Goal: Task Accomplishment & Management: Use online tool/utility

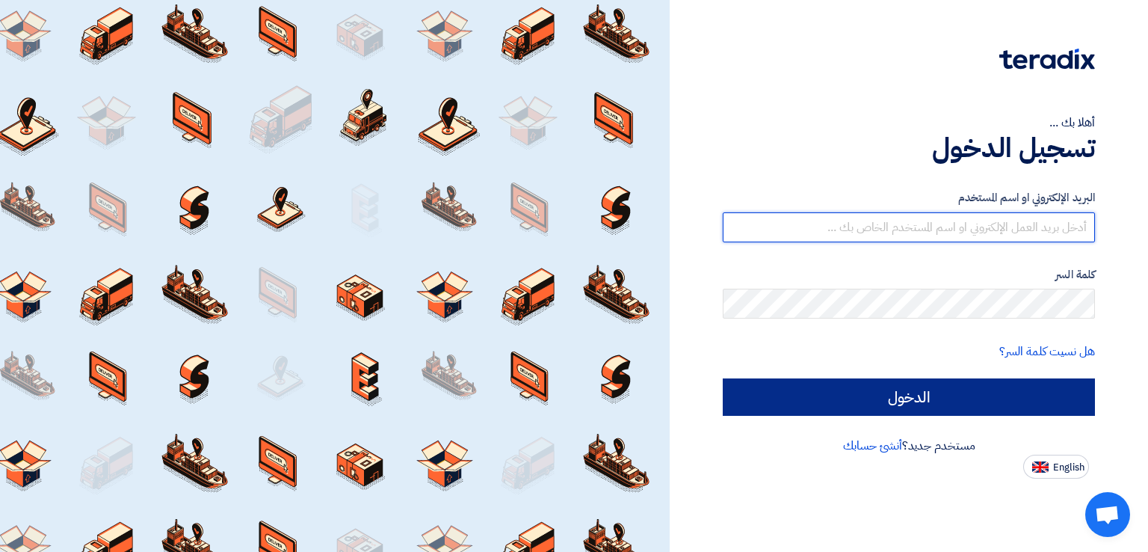
type input "amr.elkashawy@teckmance.net"
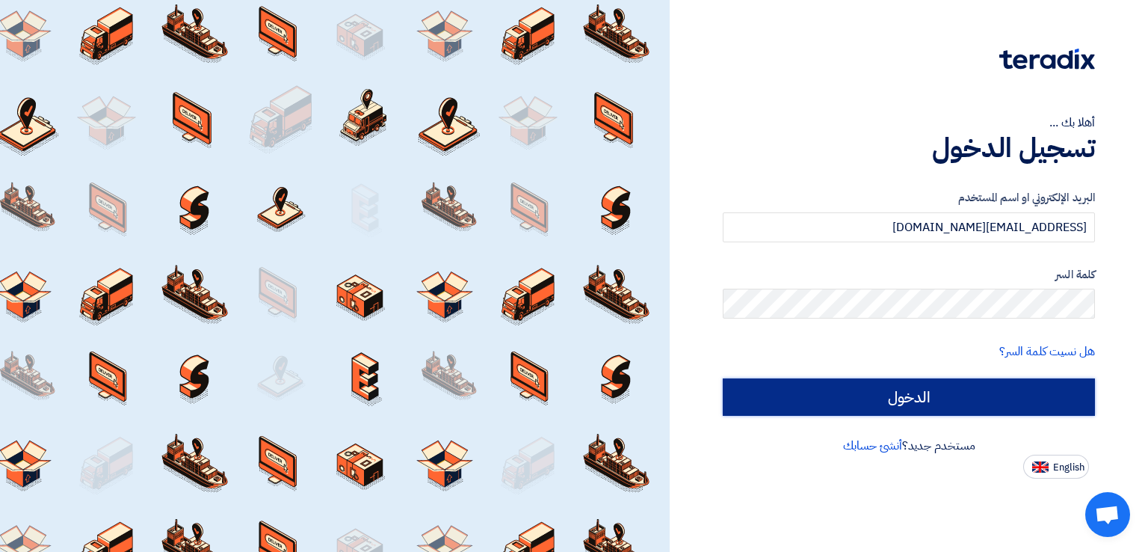
click at [931, 398] on input "الدخول" at bounding box center [909, 396] width 372 height 37
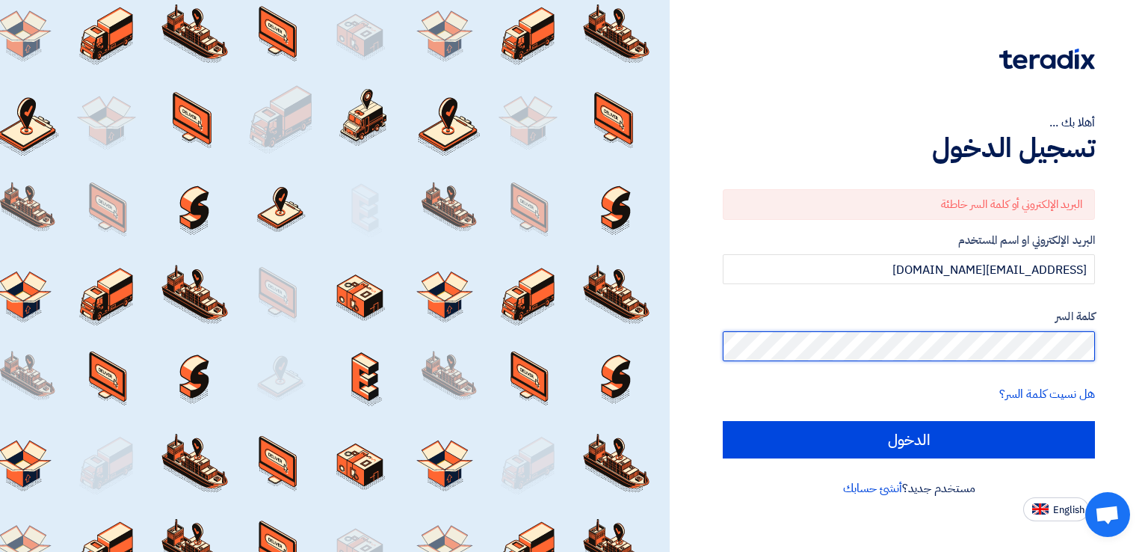
click at [723, 421] on input "الدخول" at bounding box center [909, 439] width 372 height 37
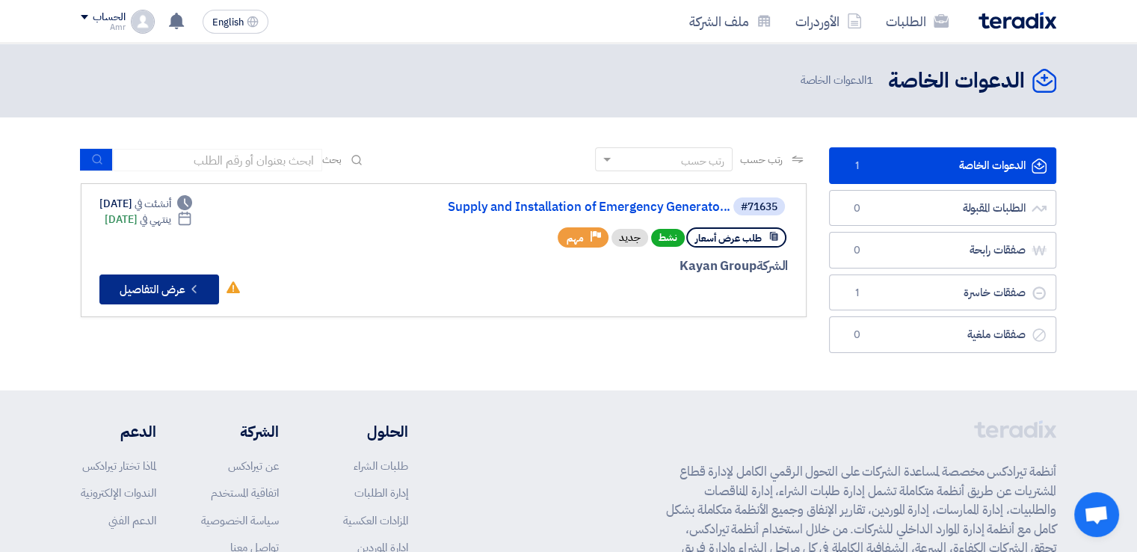
click at [156, 285] on button "Check details عرض التفاصيل" at bounding box center [159, 289] width 120 height 30
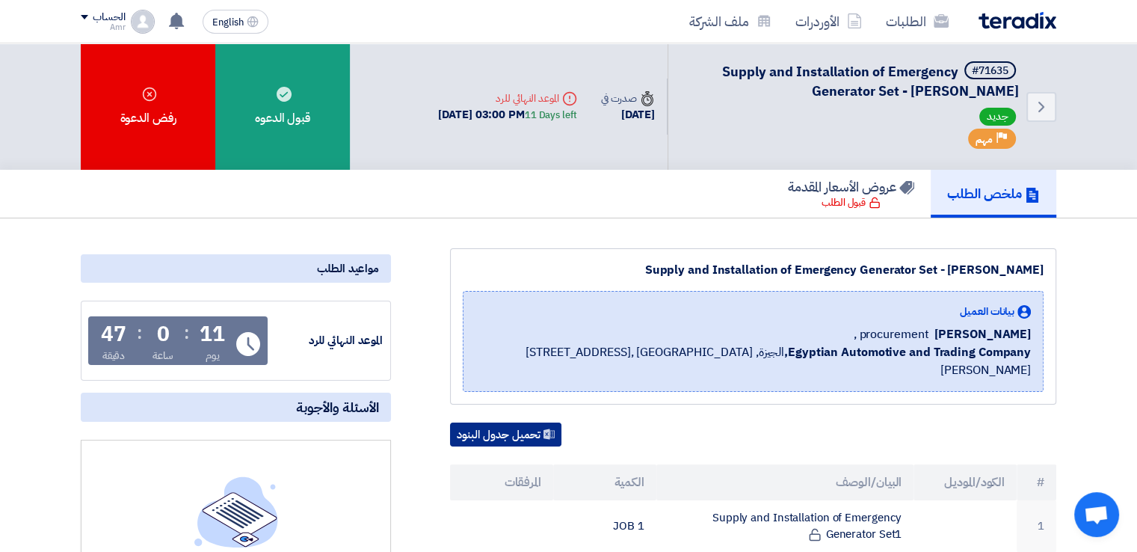
click at [513, 422] on button "تحميل جدول البنود" at bounding box center [505, 434] width 111 height 24
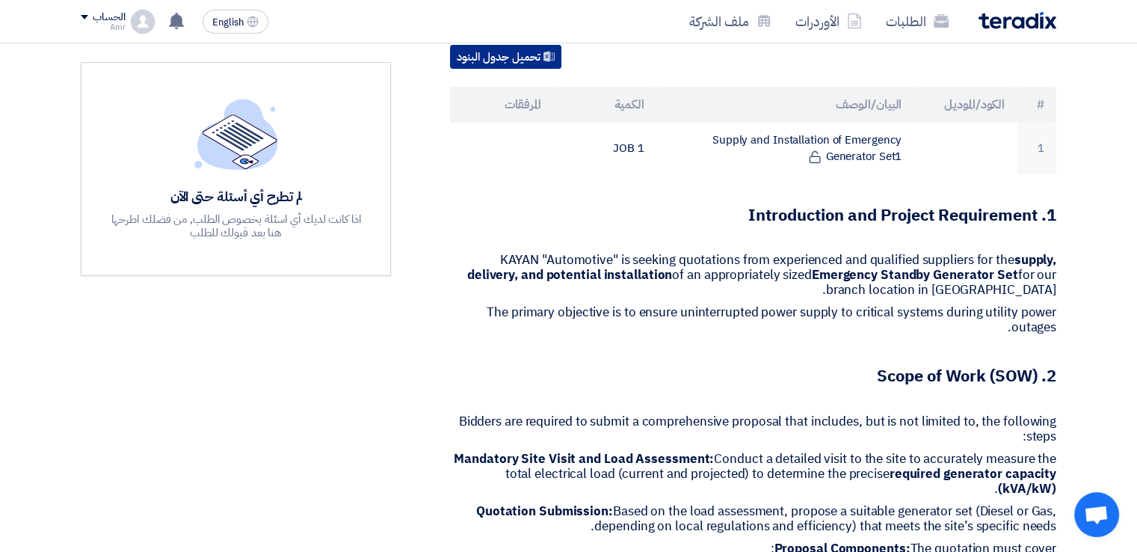
scroll to position [347, 0]
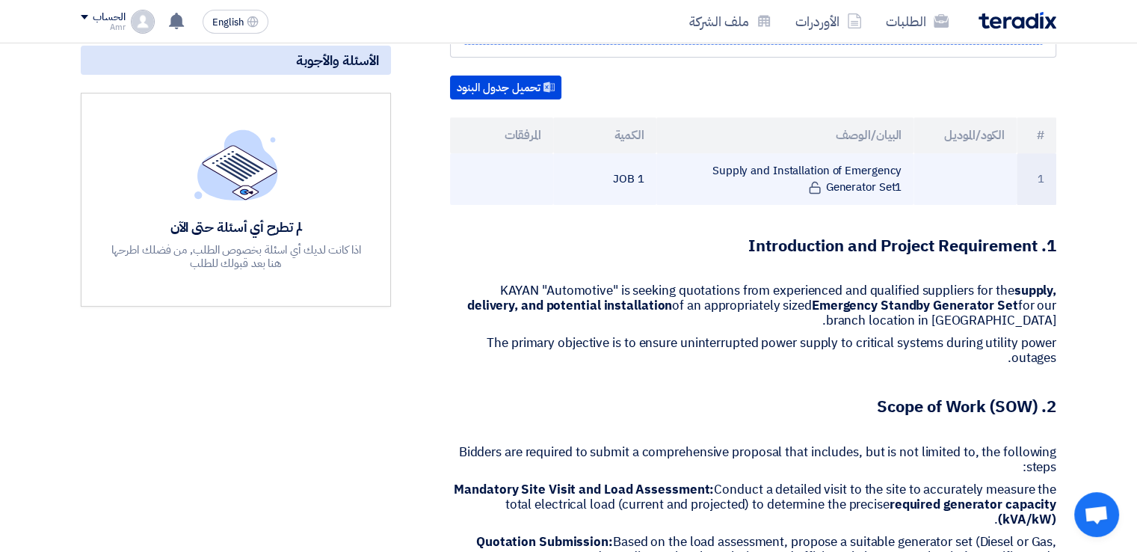
click at [953, 153] on td at bounding box center [964, 179] width 103 height 52
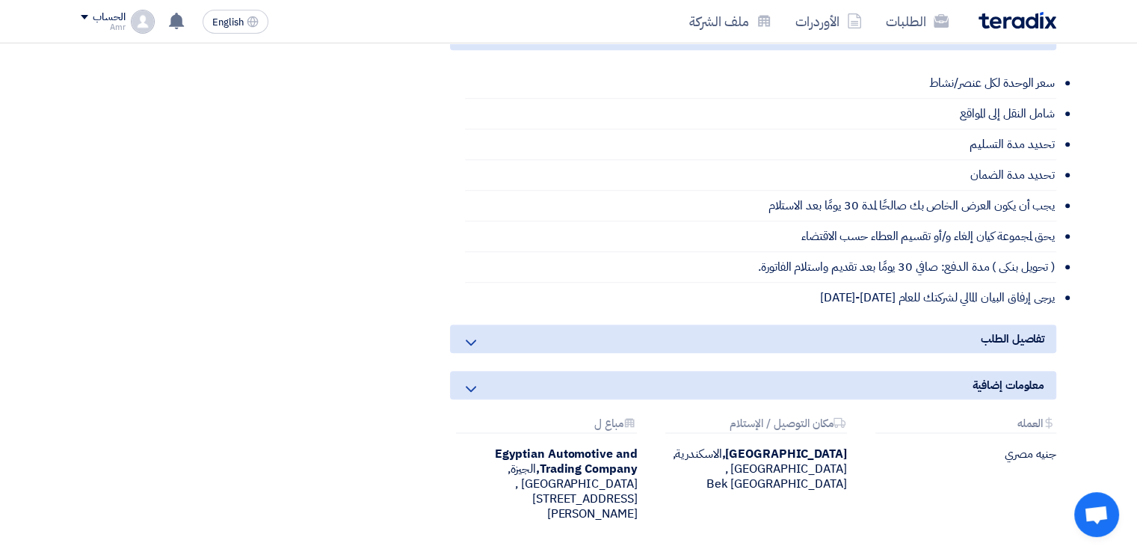
scroll to position [1716, 0]
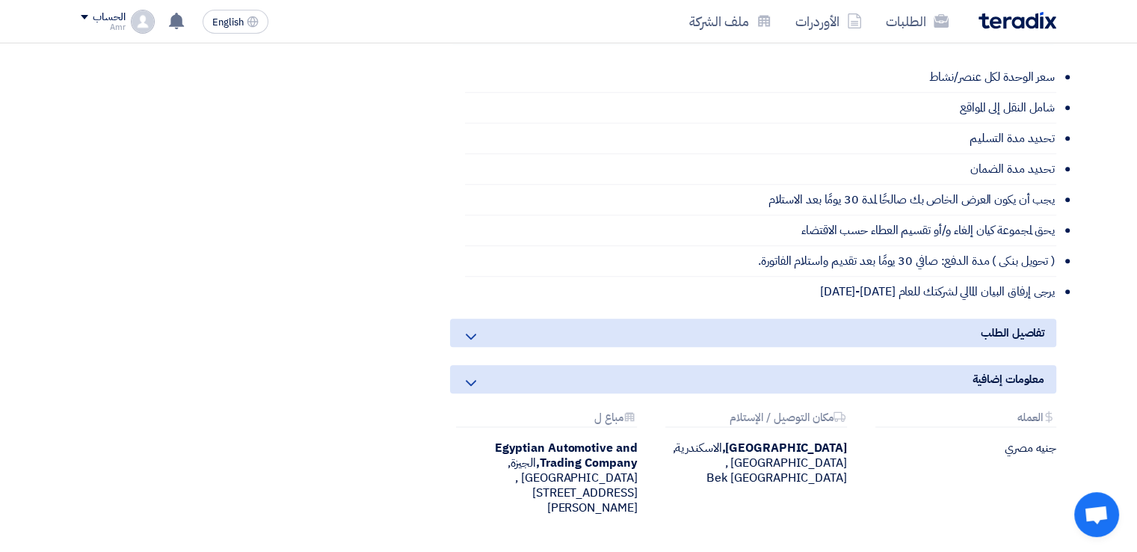
click at [1013, 324] on span "تفاصيل الطلب" at bounding box center [1013, 332] width 64 height 16
click at [984, 324] on span "تفاصيل الطلب" at bounding box center [1013, 332] width 64 height 16
click at [988, 324] on span "تفاصيل الطلب" at bounding box center [1013, 332] width 64 height 16
click at [469, 333] on use at bounding box center [471, 336] width 10 height 6
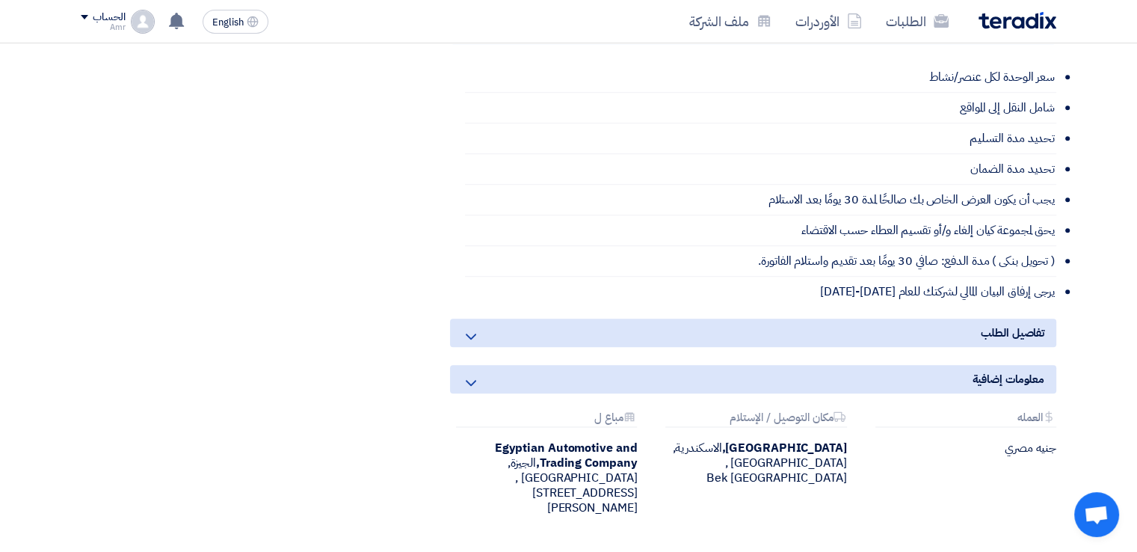
click at [469, 333] on use at bounding box center [471, 336] width 10 height 6
click at [466, 374] on icon at bounding box center [471, 383] width 18 height 18
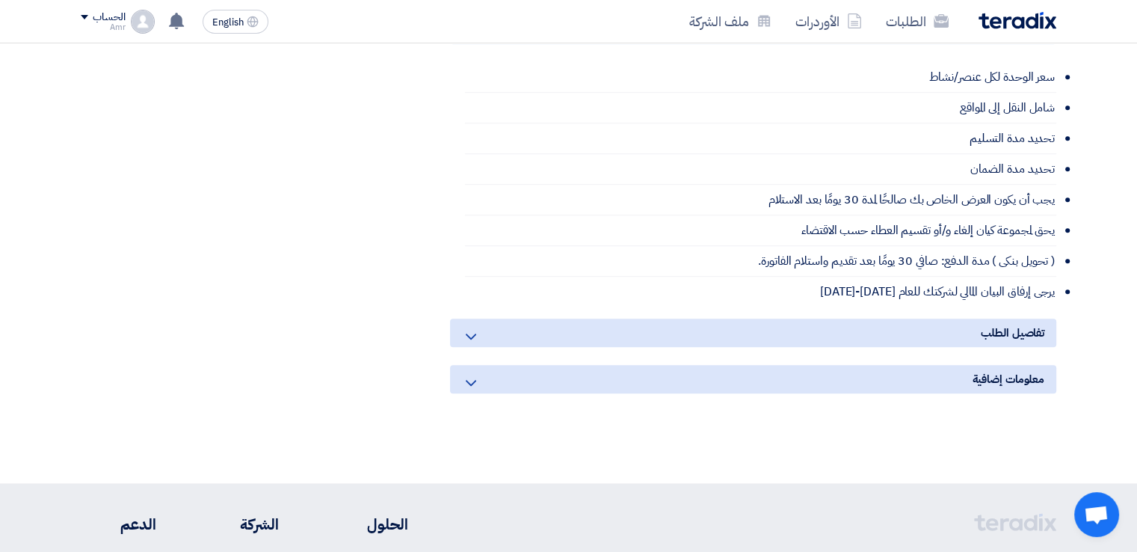
click at [471, 333] on use at bounding box center [471, 336] width 10 height 6
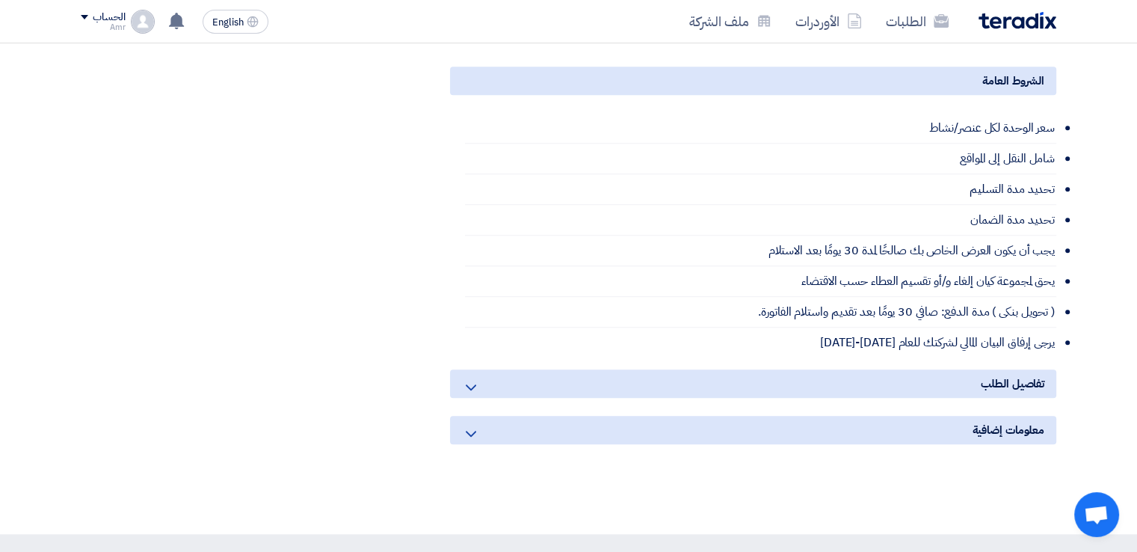
scroll to position [1662, 0]
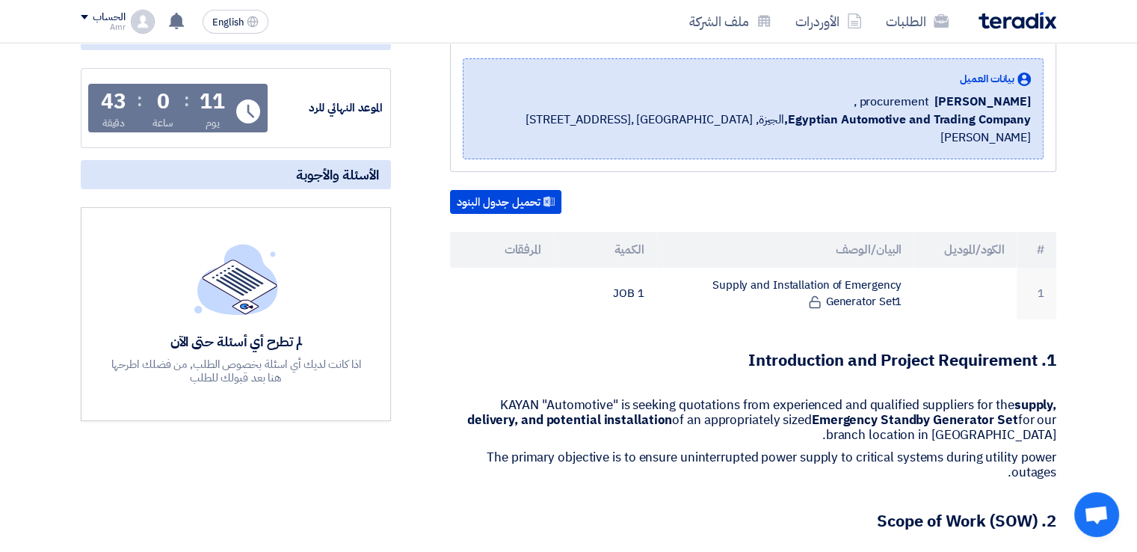
scroll to position [257, 0]
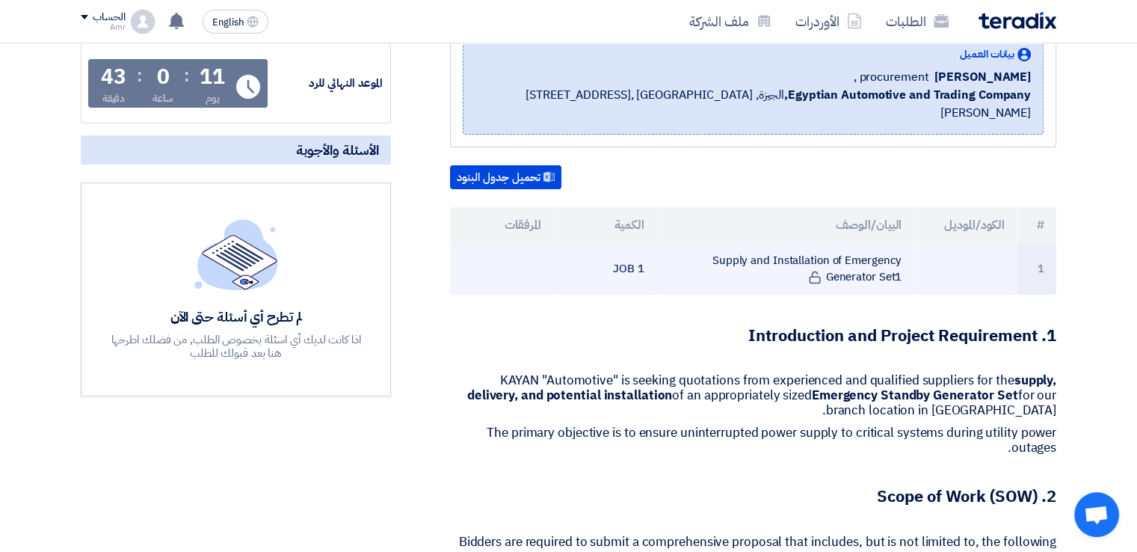
click at [854, 249] on td "Supply and Installation of Emergency Generator Set1" at bounding box center [785, 269] width 258 height 52
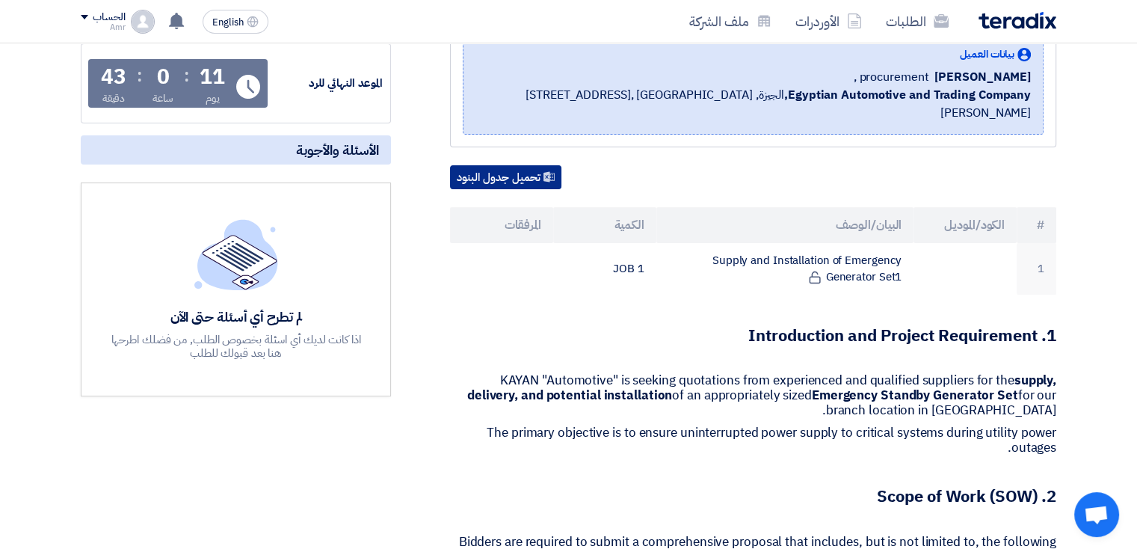
click at [532, 165] on button "تحميل جدول البنود" at bounding box center [505, 177] width 111 height 24
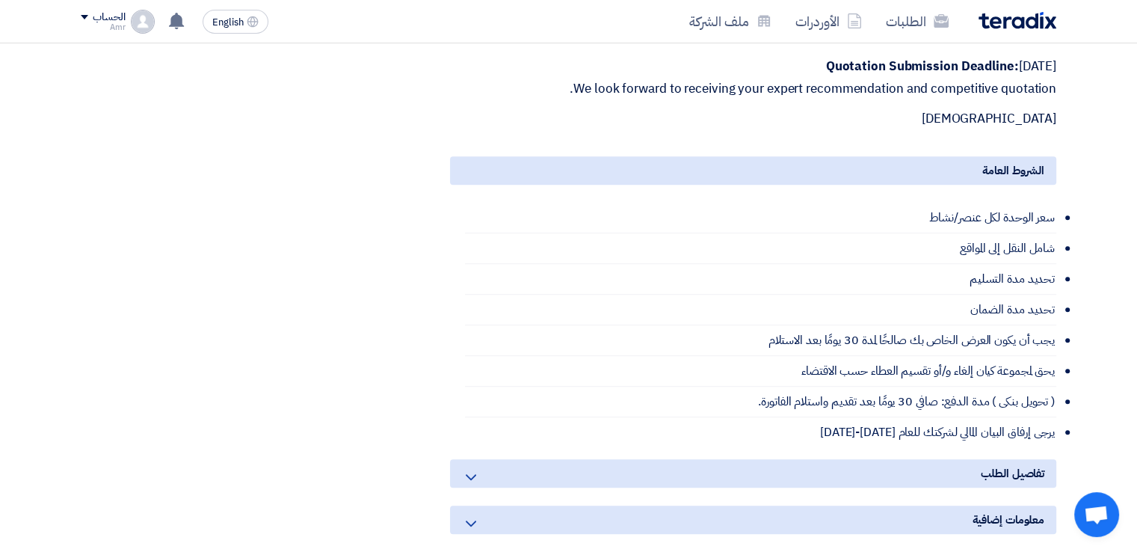
scroll to position [1580, 0]
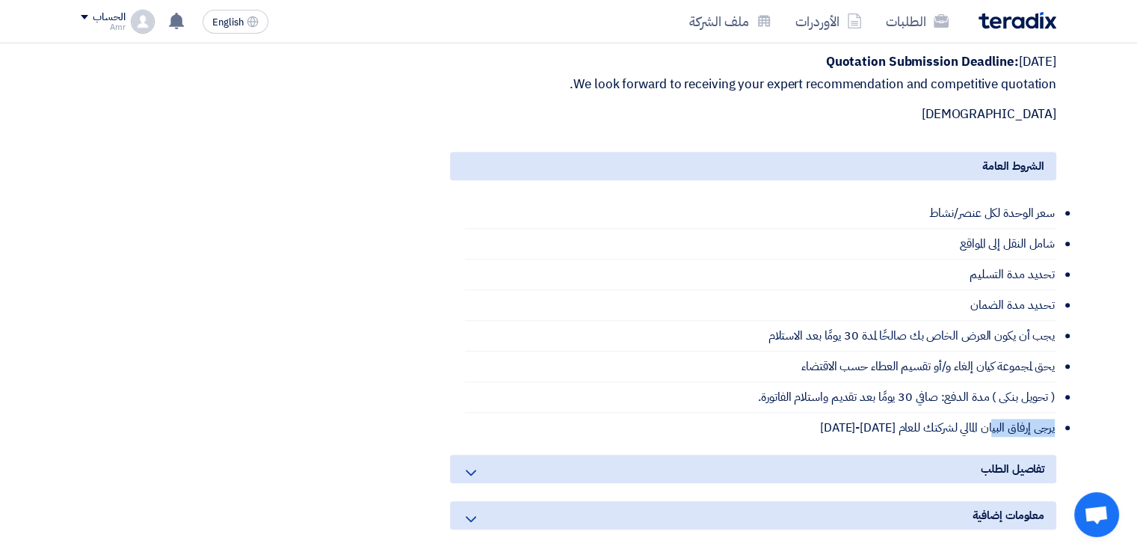
drag, startPoint x: 1058, startPoint y: 411, endPoint x: 987, endPoint y: 397, distance: 72.4
click at [987, 413] on li "يرجى إرفاق البيان المالي لشركتك للعام 2024-2025" at bounding box center [760, 428] width 591 height 30
drag, startPoint x: 1090, startPoint y: 412, endPoint x: 1005, endPoint y: 417, distance: 85.4
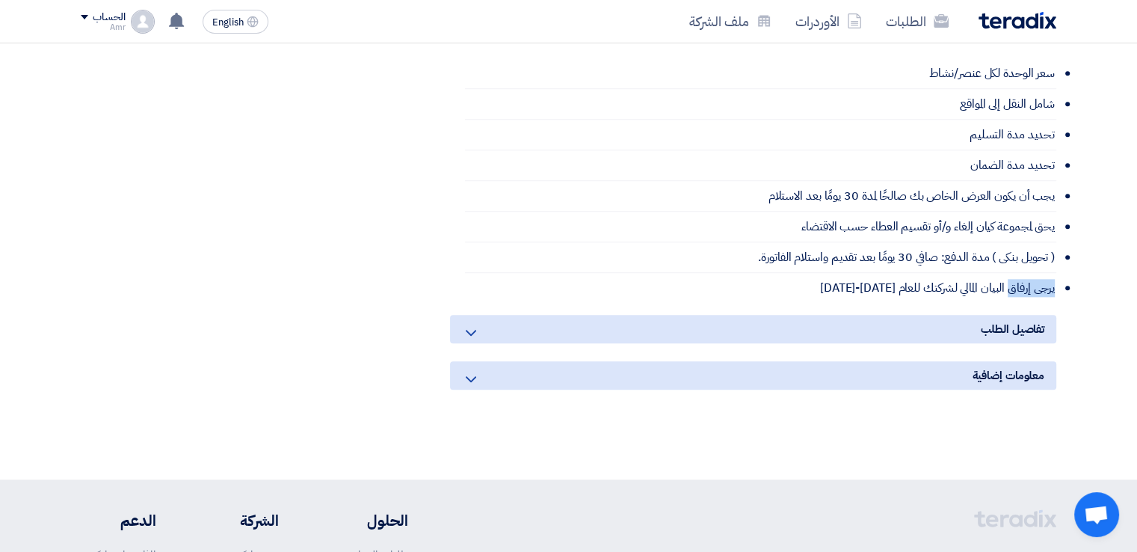
scroll to position [1729, 0]
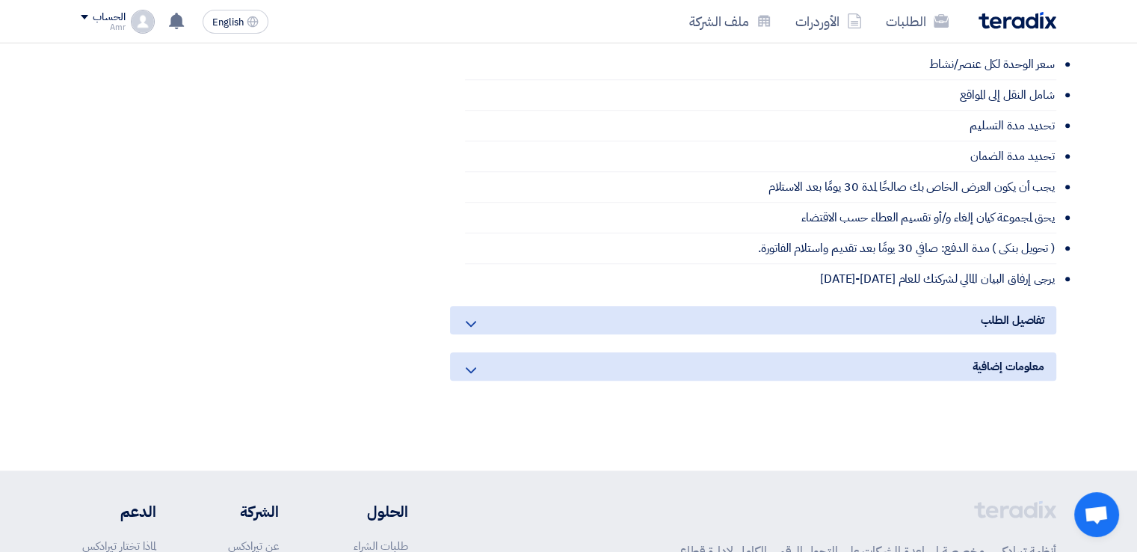
click at [468, 367] on use at bounding box center [471, 370] width 10 height 6
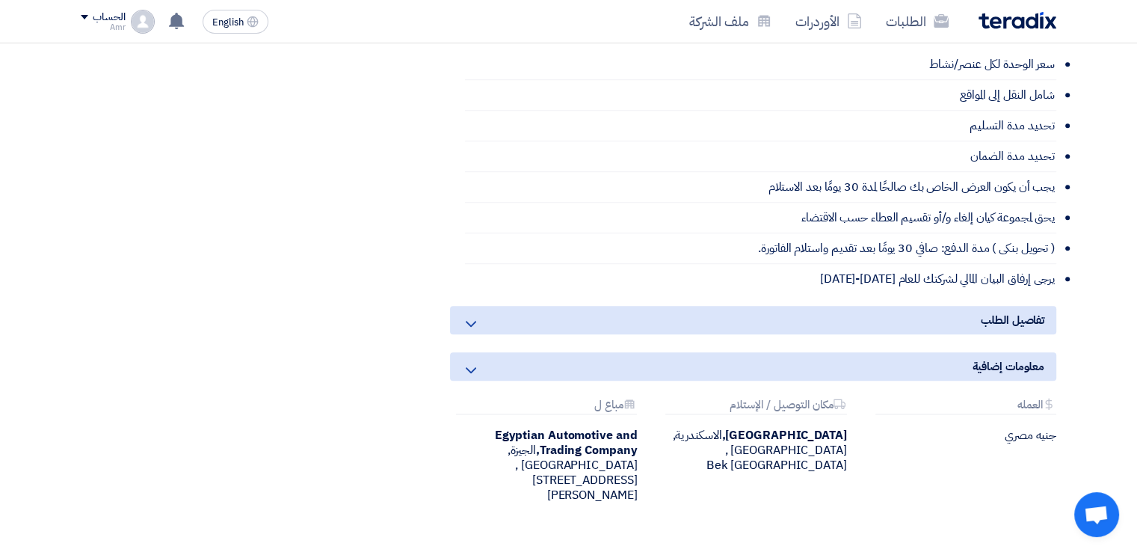
click at [468, 367] on use at bounding box center [471, 370] width 10 height 6
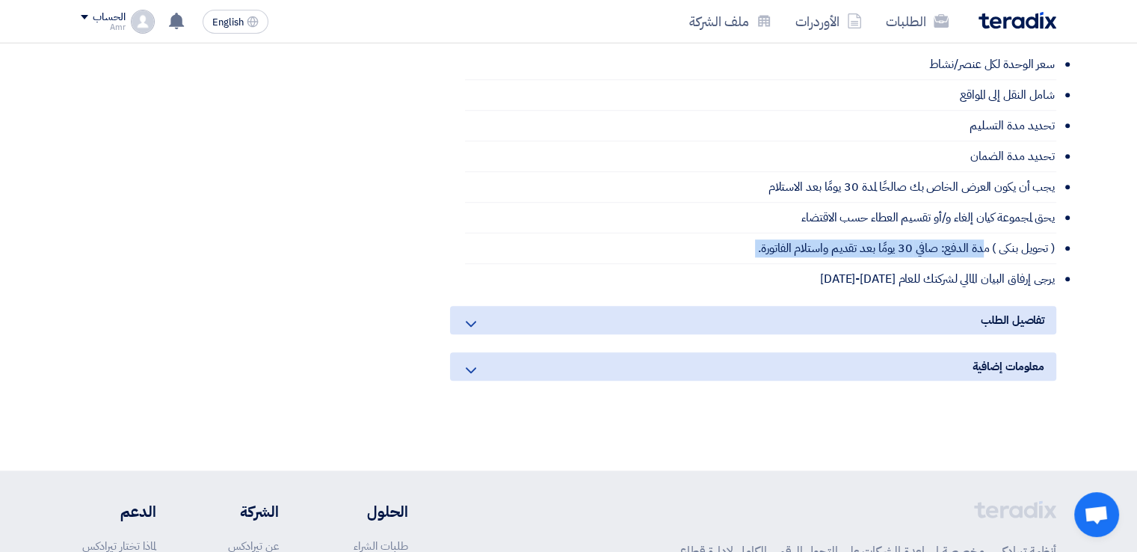
drag, startPoint x: 1076, startPoint y: 256, endPoint x: 984, endPoint y: 227, distance: 97.2
click at [1056, 264] on li "يرجى إرفاق البيان المالي لشركتك للعام 2024-2025" at bounding box center [760, 279] width 591 height 30
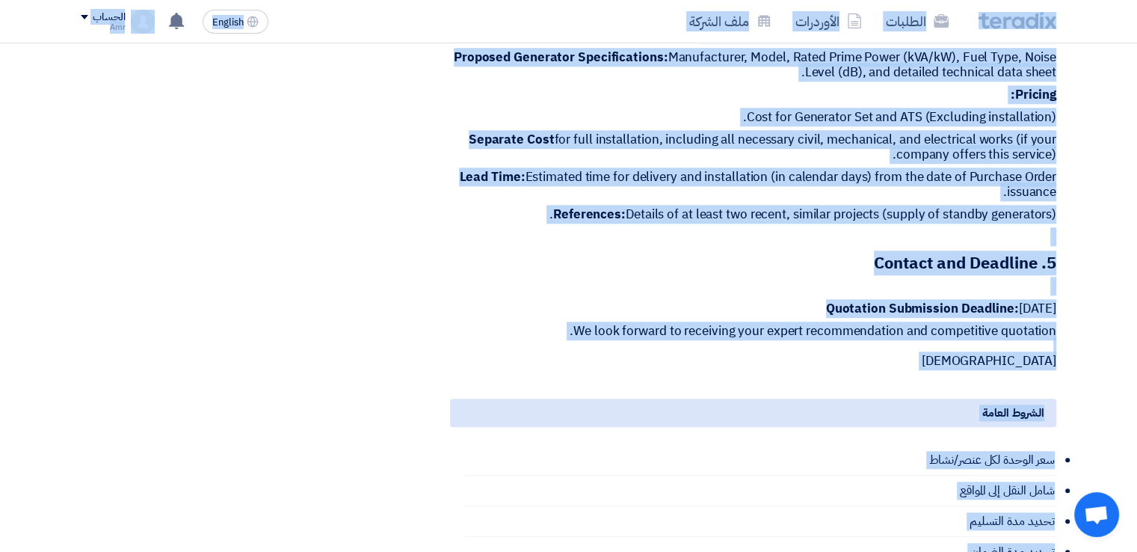
scroll to position [1324, 0]
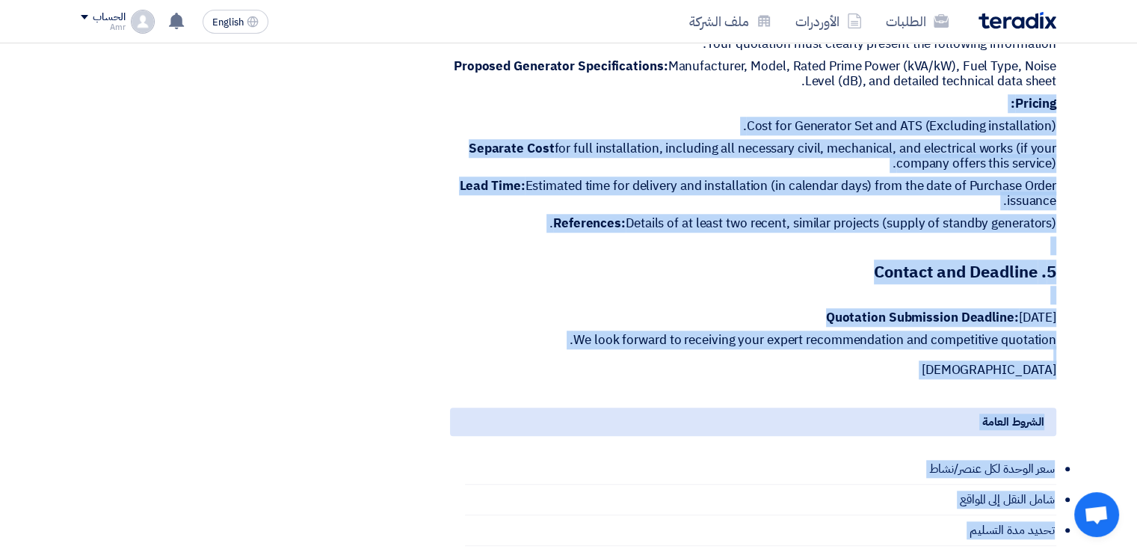
drag, startPoint x: 822, startPoint y: 259, endPoint x: 1074, endPoint y: 81, distance: 308.4
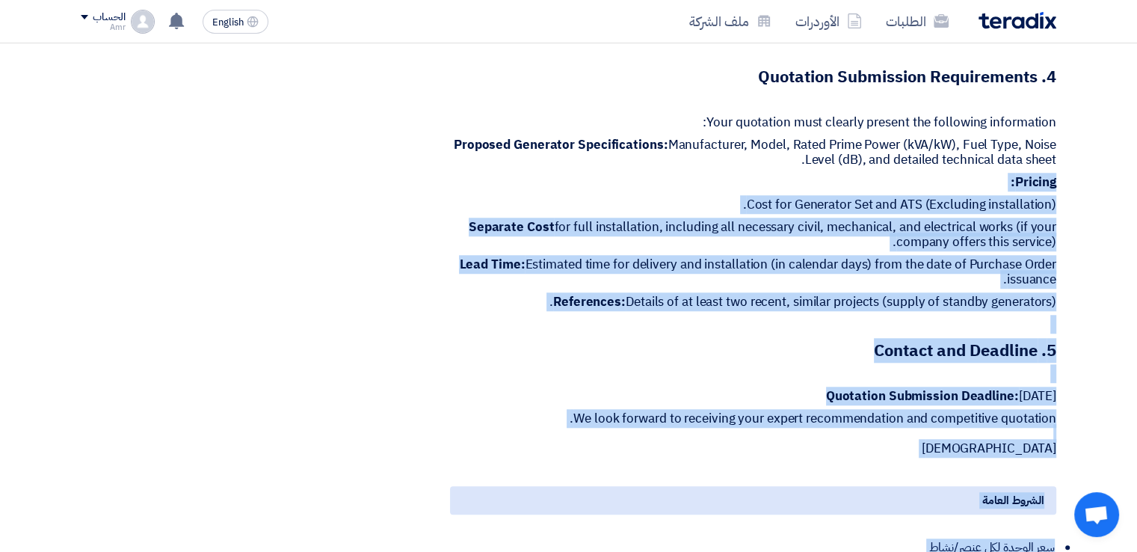
scroll to position [1237, 0]
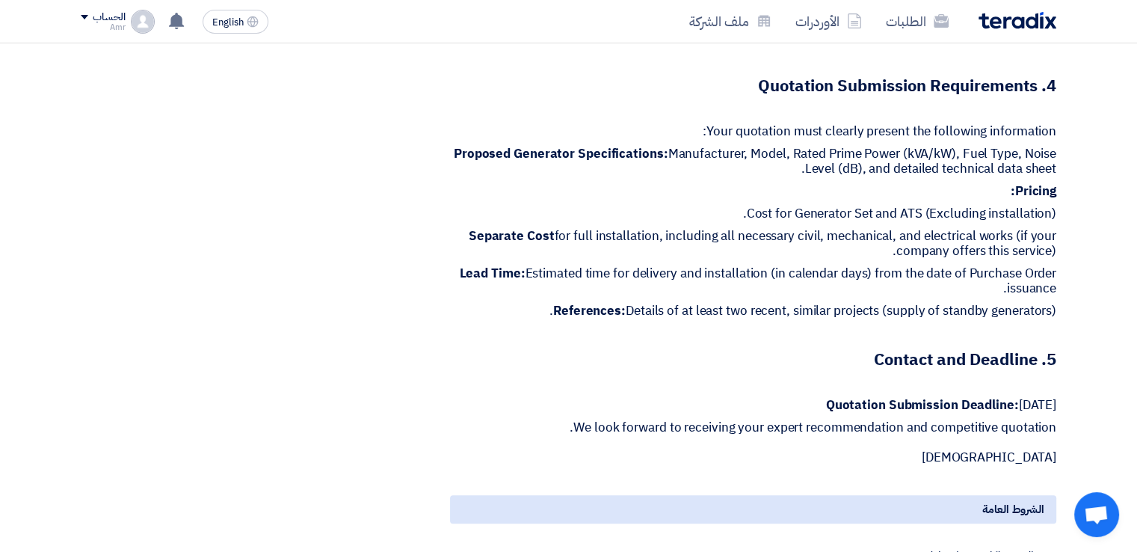
click at [1046, 155] on p "Proposed Generator Specifications: Manufacturer, Model, Rated Prime Power (kVA/…" at bounding box center [753, 161] width 606 height 30
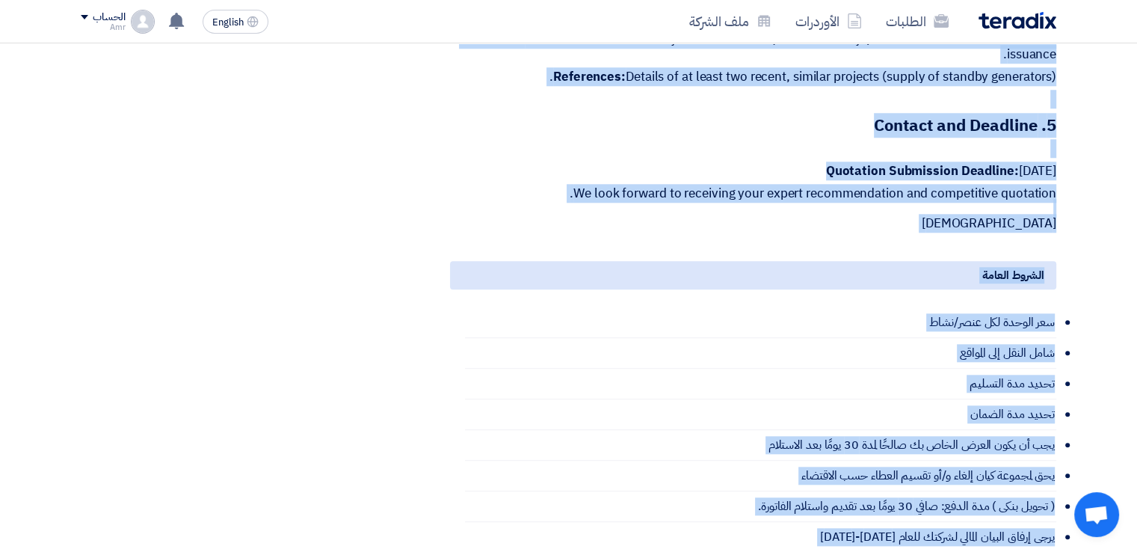
scroll to position [1478, 0]
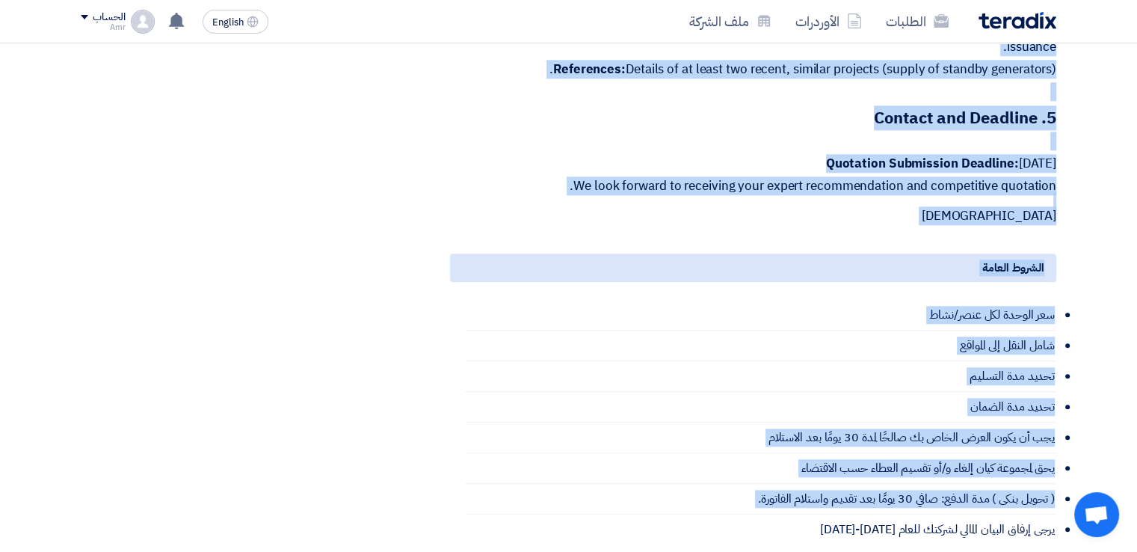
drag, startPoint x: 1086, startPoint y: 224, endPoint x: 1115, endPoint y: 501, distance: 278.1
copy div "# الكود/الموديل البيان/الوصف الكمية المرفقات 1 Supply and Installation of Emerg…"
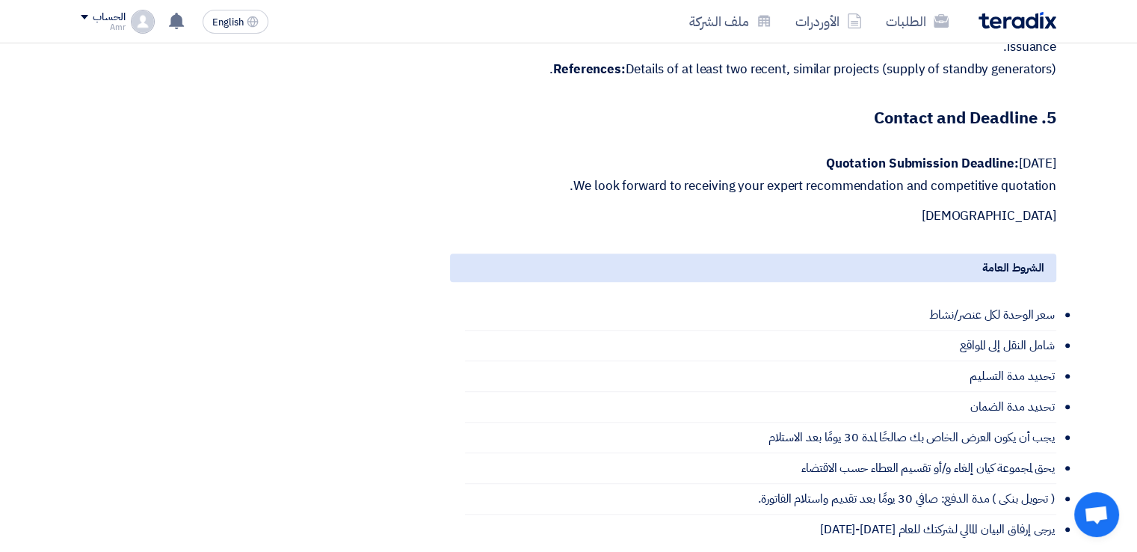
click at [863, 514] on li "يرجى إرفاق البيان المالي لشركتك للعام 2024-2025" at bounding box center [760, 529] width 591 height 30
drag, startPoint x: 830, startPoint y: 510, endPoint x: 1061, endPoint y: 497, distance: 230.5
copy li "يرجى إرفاق البيان المالي لشركتك للعام 2024-2025"
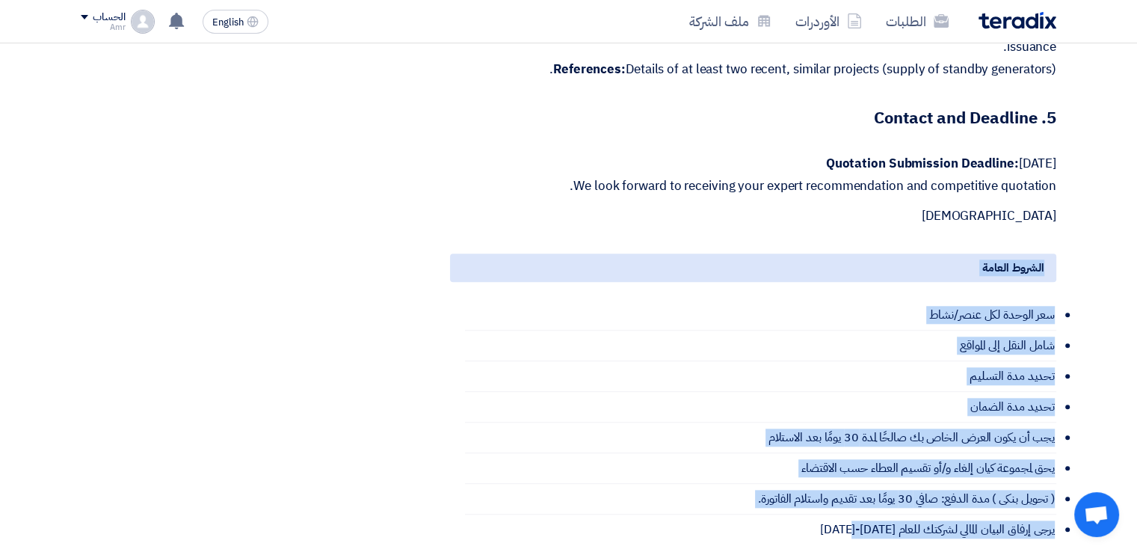
drag, startPoint x: 1088, startPoint y: 247, endPoint x: 853, endPoint y: 505, distance: 349.2
copy div "الشروط العامة سعر الوحدة لكل عنصر/نشاط شامل النقل إلى المواقع تحديد مدة التسليم…"
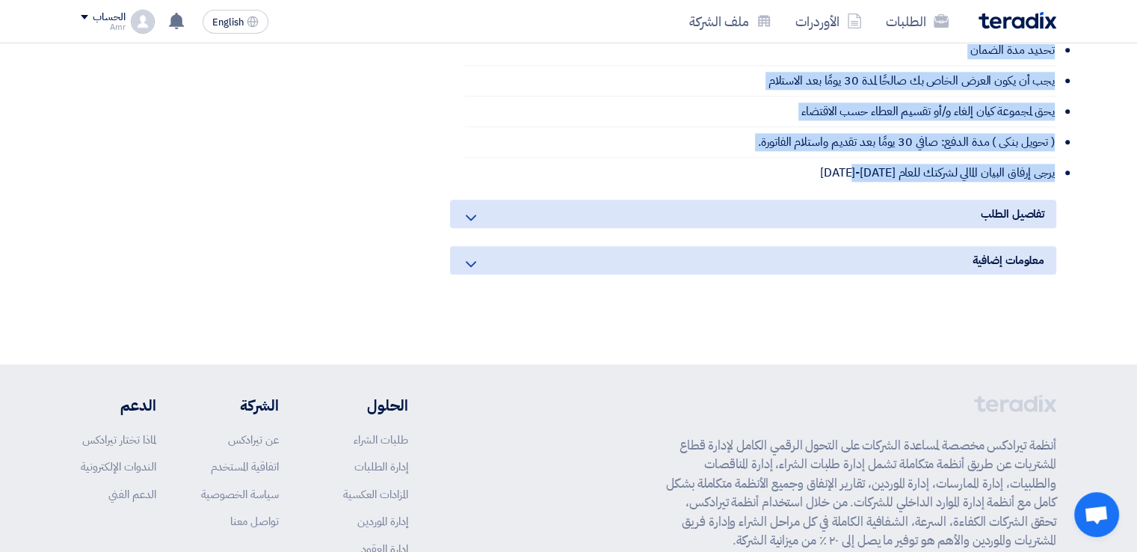
scroll to position [1837, 0]
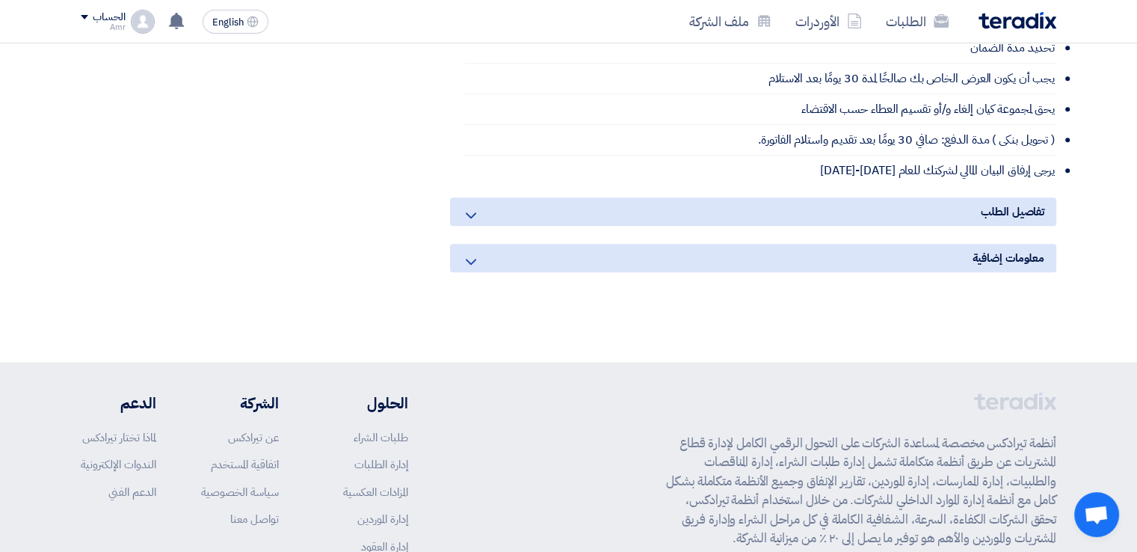
click at [463, 253] on icon at bounding box center [471, 262] width 18 height 18
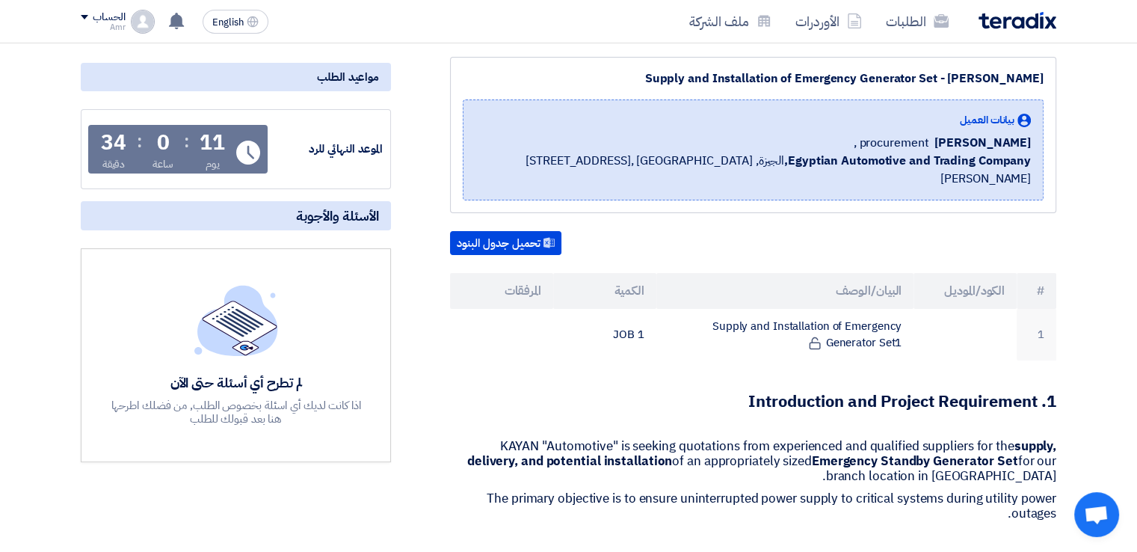
scroll to position [173, 0]
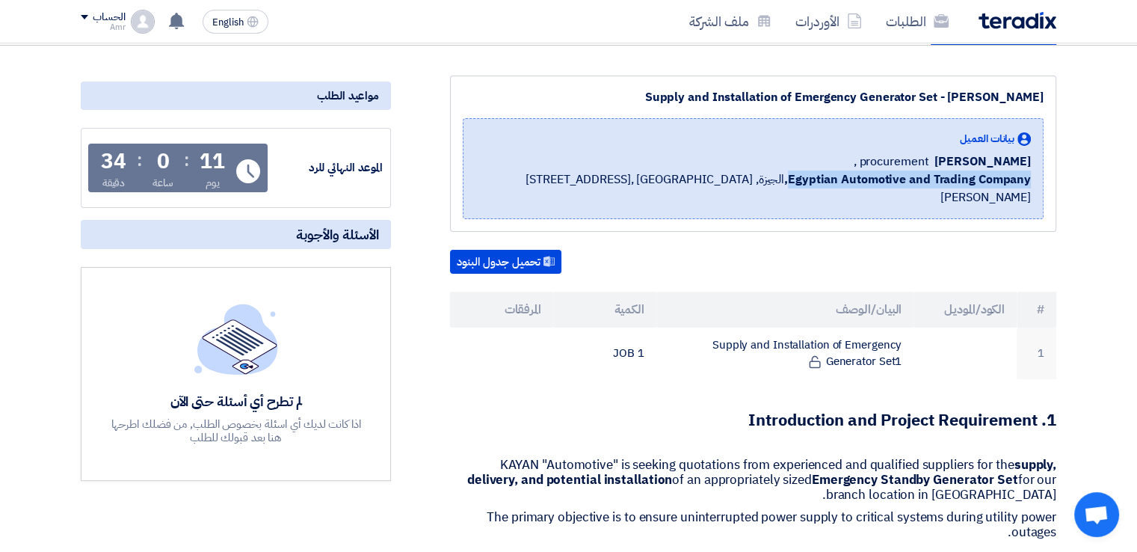
drag, startPoint x: 1028, startPoint y: 180, endPoint x: 792, endPoint y: 175, distance: 235.5
click at [792, 175] on b "Egyptian Automotive and Trading Company," at bounding box center [907, 179] width 247 height 18
click at [781, 250] on div "تحميل جدول البنود" at bounding box center [753, 262] width 606 height 24
drag, startPoint x: 638, startPoint y: 91, endPoint x: 1063, endPoint y: 93, distance: 425.3
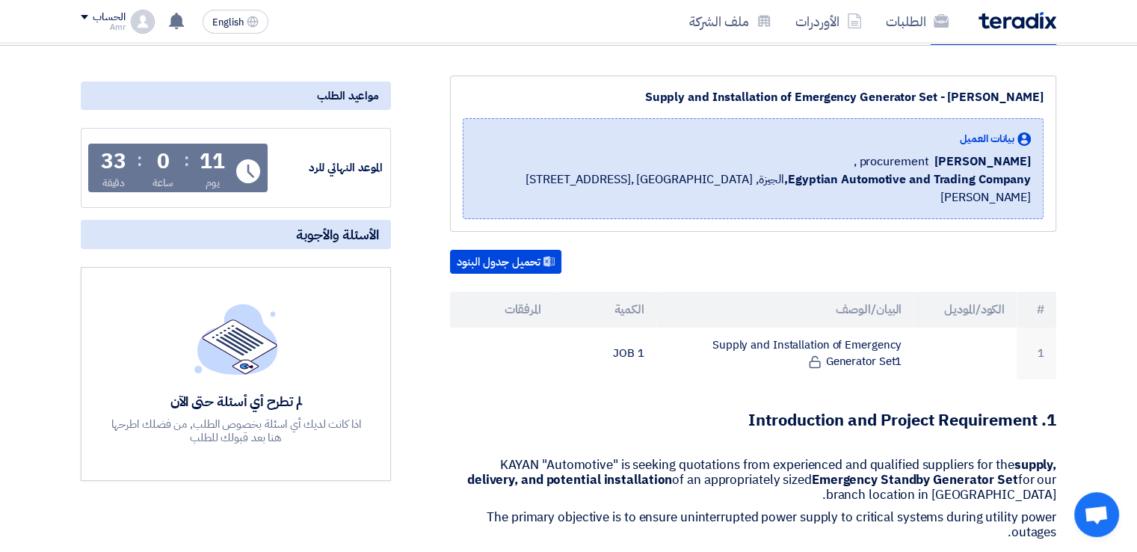
copy div "Supply and Installation of Emergency Generator Set - Alex Moharem Bek"
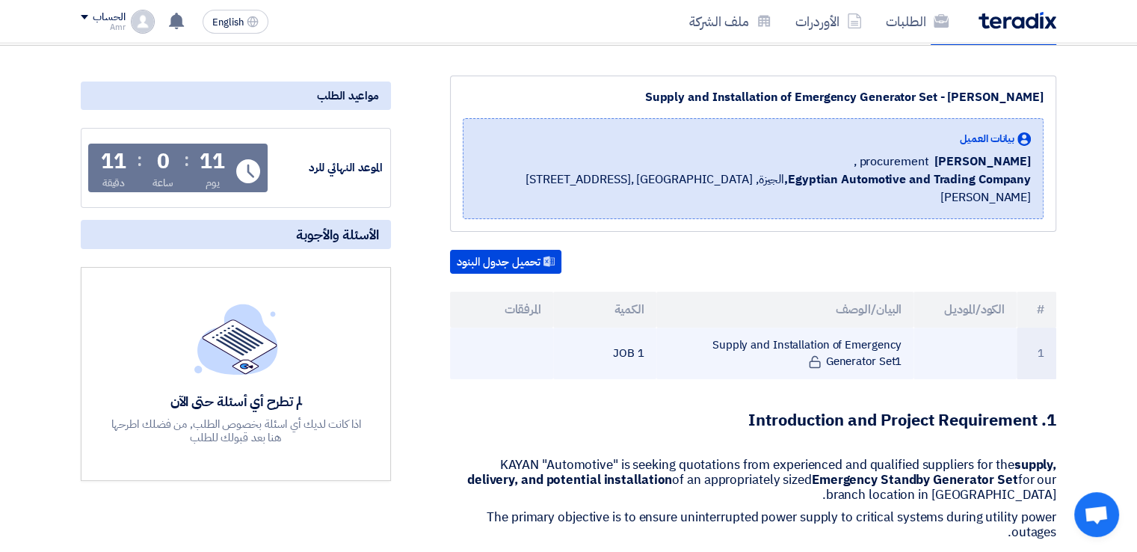
click at [900, 331] on td "Supply and Installation of Emergency Generator Set1" at bounding box center [785, 353] width 258 height 52
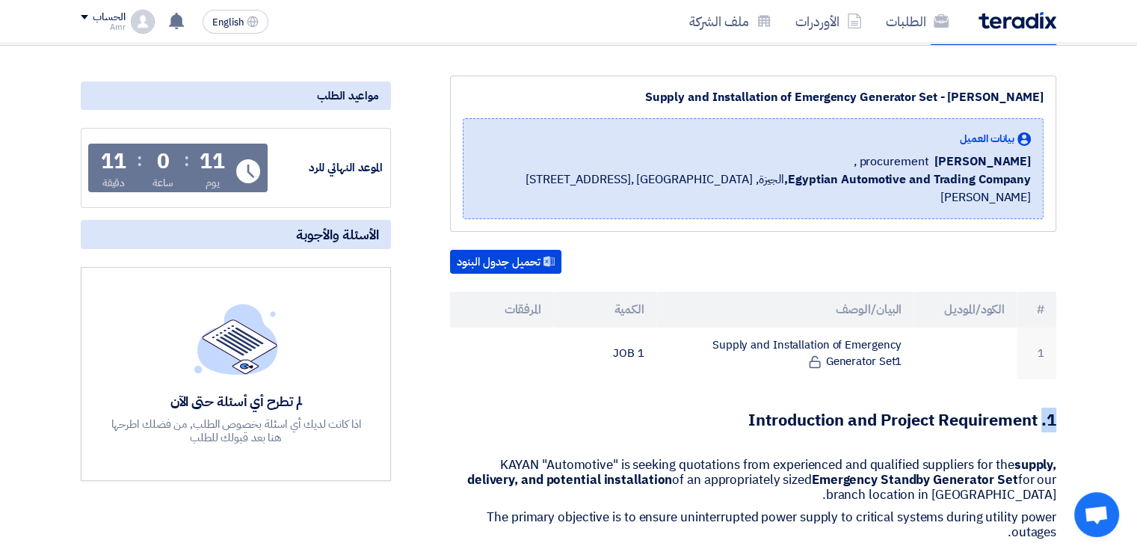
drag, startPoint x: 1062, startPoint y: 395, endPoint x: 1040, endPoint y: 395, distance: 21.7
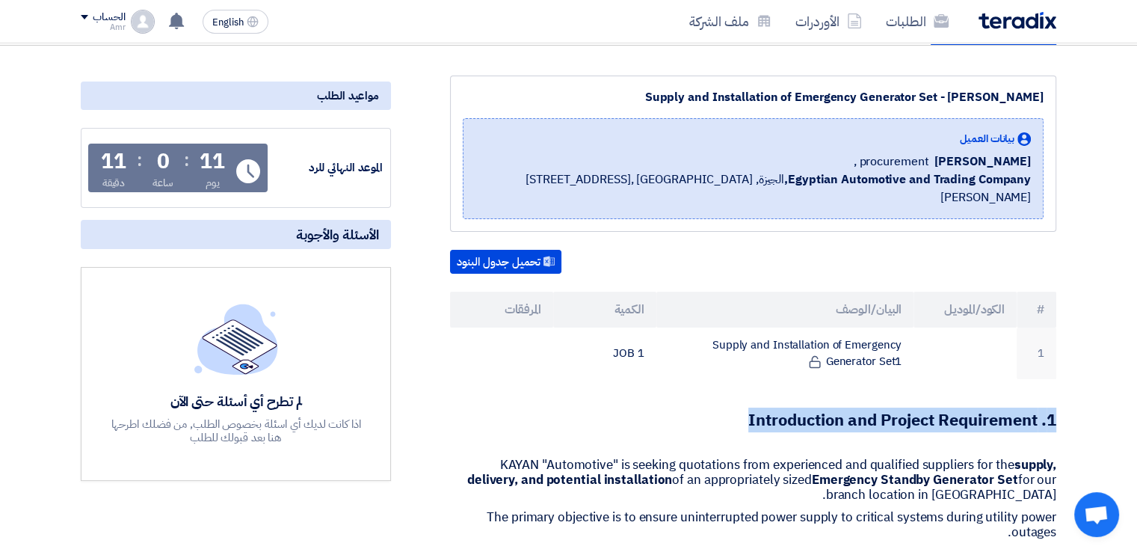
drag, startPoint x: 568, startPoint y: 391, endPoint x: 1082, endPoint y: 401, distance: 514.3
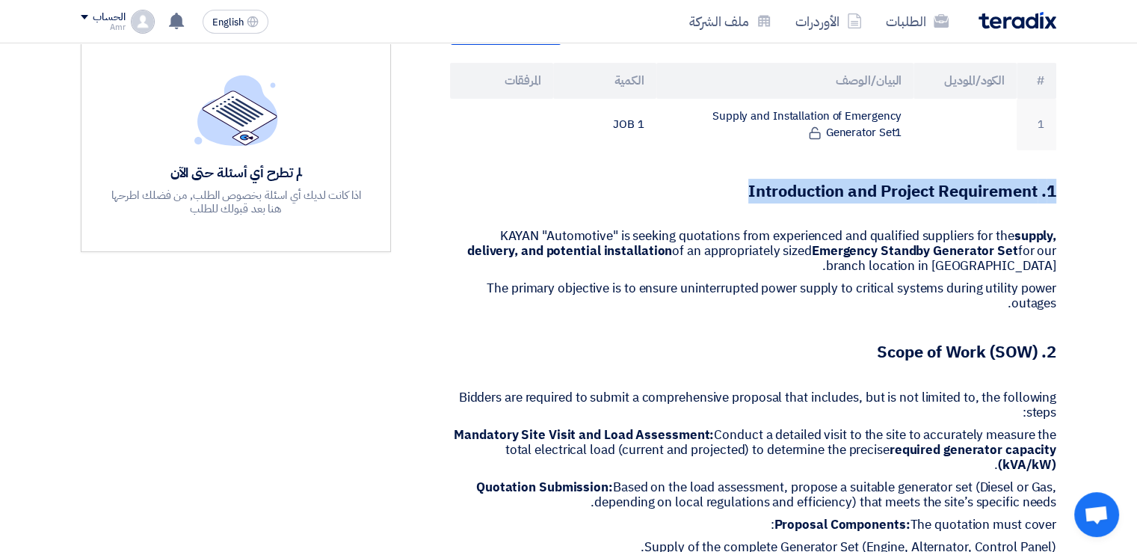
scroll to position [412, 0]
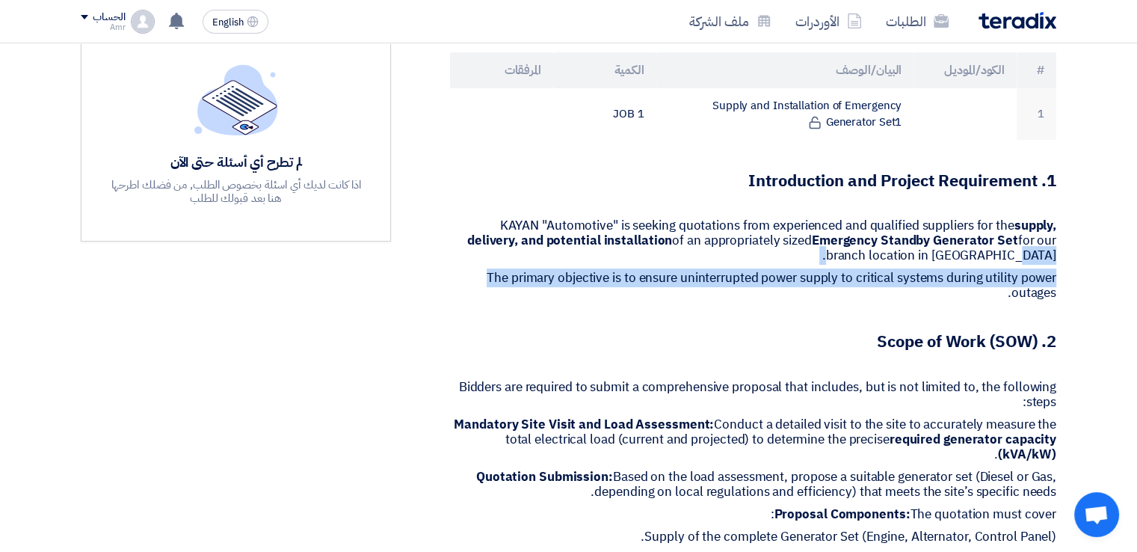
drag, startPoint x: 474, startPoint y: 256, endPoint x: 610, endPoint y: 238, distance: 137.2
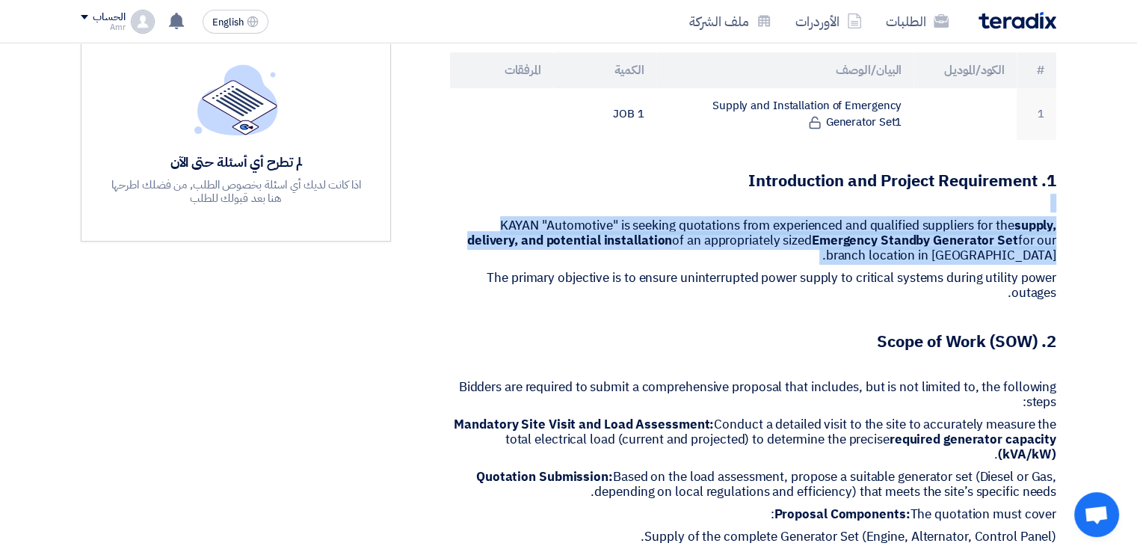
drag, startPoint x: 715, startPoint y: 159, endPoint x: 1071, endPoint y: 234, distance: 364.3
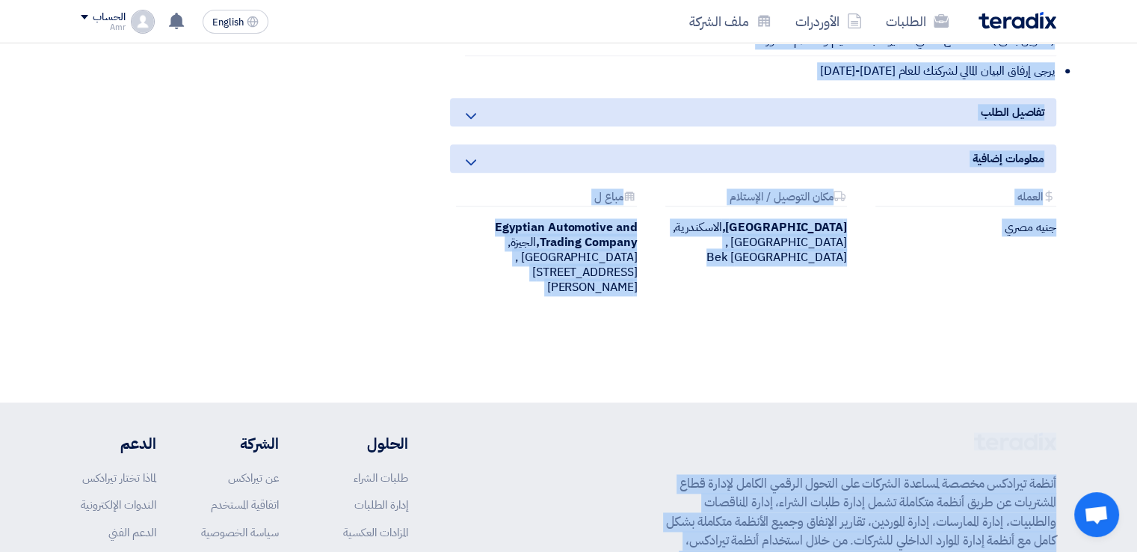
scroll to position [1941, 0]
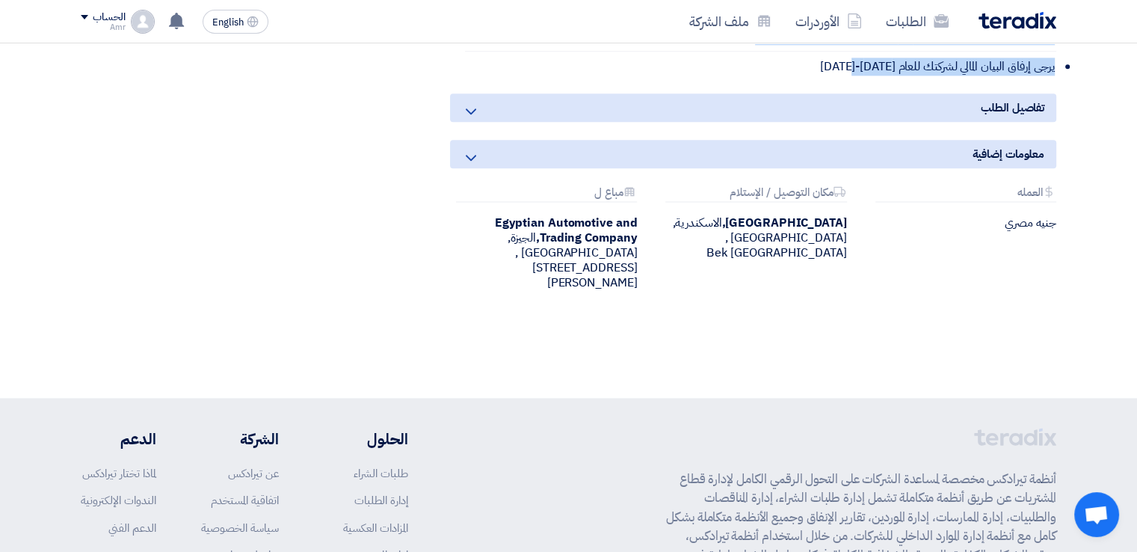
drag, startPoint x: 1062, startPoint y: 168, endPoint x: 852, endPoint y: 44, distance: 243.9
drag, startPoint x: 861, startPoint y: 38, endPoint x: 819, endPoint y: 52, distance: 44.0
click at [819, 52] on li "يرجى إرفاق البيان المالي لشركتك للعام 2024-2025" at bounding box center [760, 67] width 591 height 30
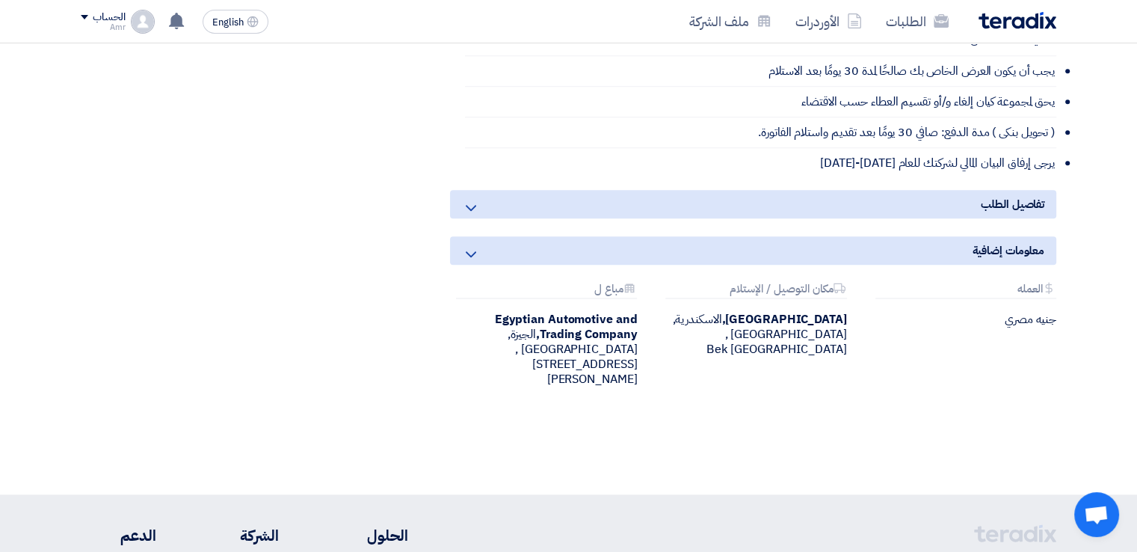
scroll to position [1836, 0]
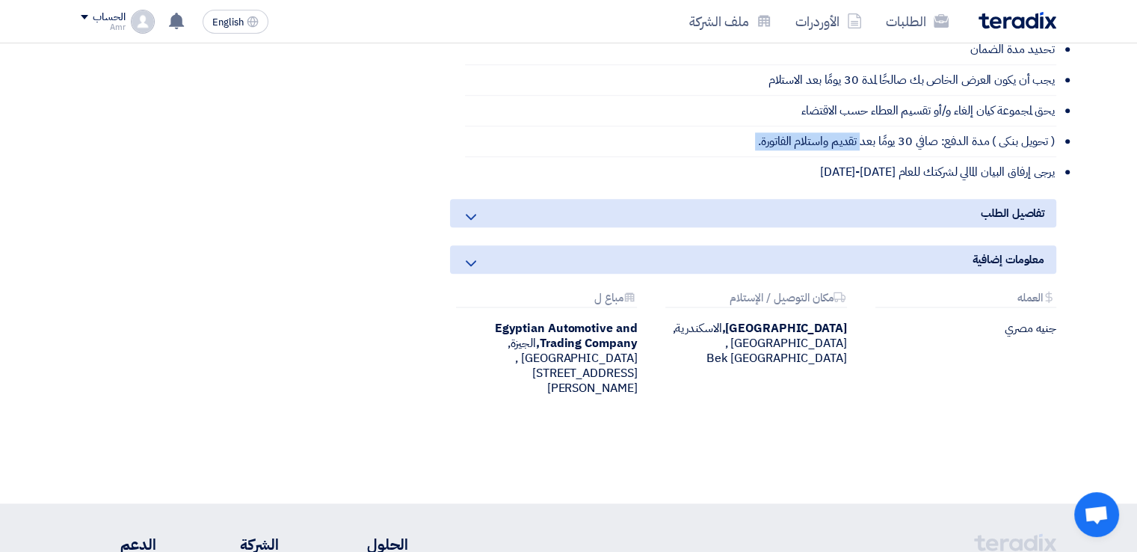
drag, startPoint x: 1067, startPoint y: 164, endPoint x: 862, endPoint y: 134, distance: 207.7
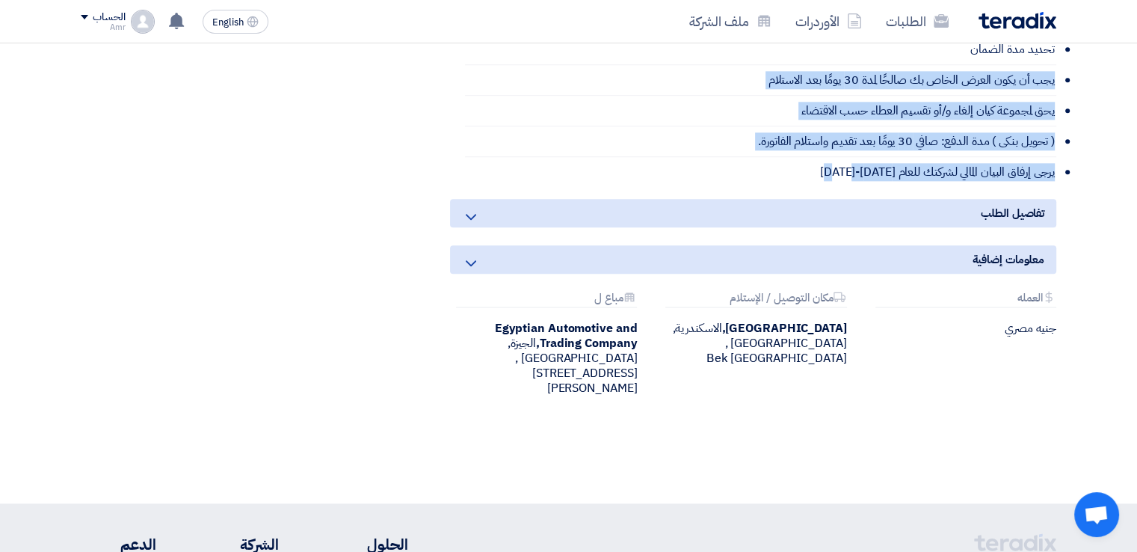
drag, startPoint x: 827, startPoint y: 147, endPoint x: 1099, endPoint y: 46, distance: 290.2
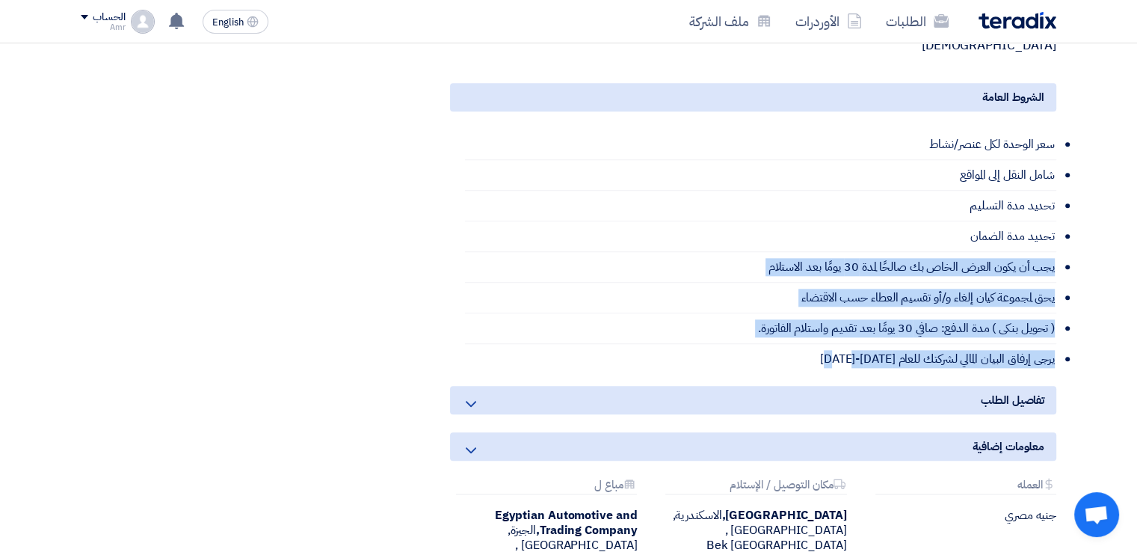
scroll to position [1652, 0]
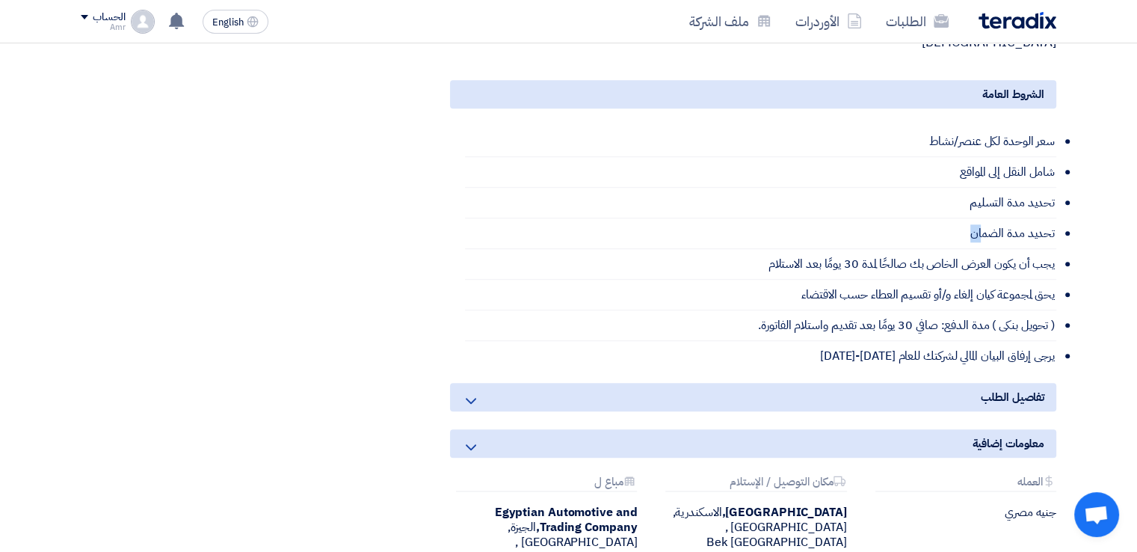
drag, startPoint x: 957, startPoint y: 209, endPoint x: 981, endPoint y: 211, distance: 24.0
click at [981, 218] on li "تحديد مدة الضمان" at bounding box center [760, 233] width 591 height 31
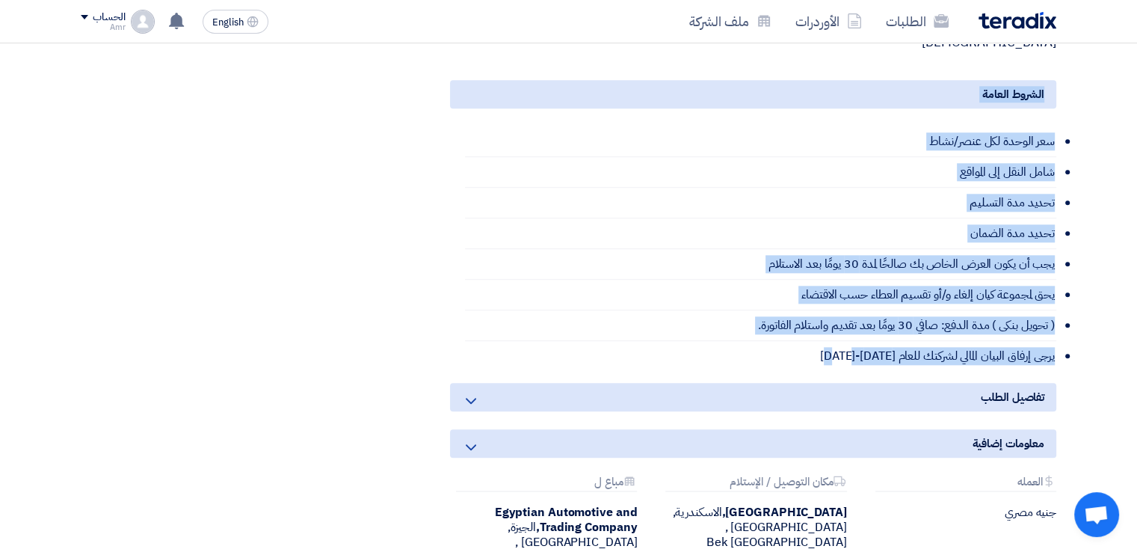
drag, startPoint x: 823, startPoint y: 330, endPoint x: 1049, endPoint y: 59, distance: 352.3
click at [1049, 80] on div "الشروط العامة سعر الوحدة لكل عنصر/نشاط شامل النقل إلى المواقع تحديد مدة التسليم…" at bounding box center [753, 225] width 606 height 291
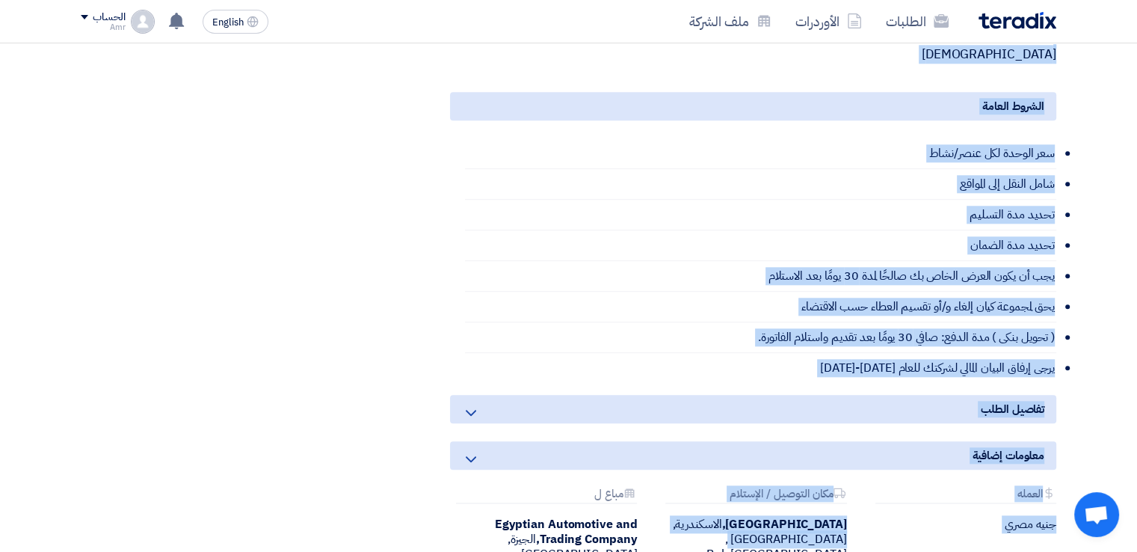
scroll to position [1653, 0]
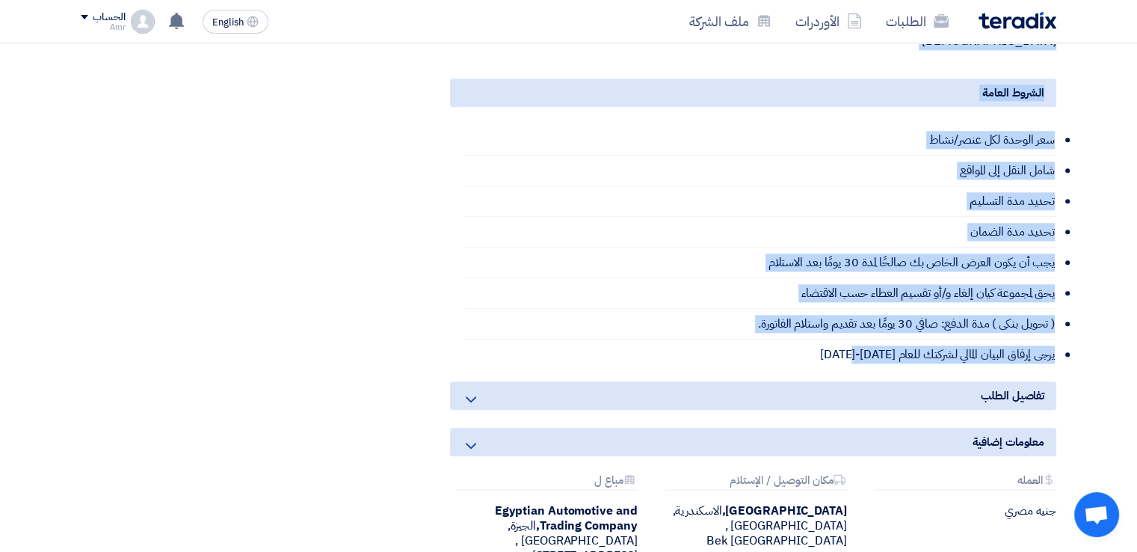
drag, startPoint x: 1058, startPoint y: 114, endPoint x: 852, endPoint y: 332, distance: 299.8
copy div "1. Introduction and Project Requirement KAYAN "Automotive" is seeking quotation…"
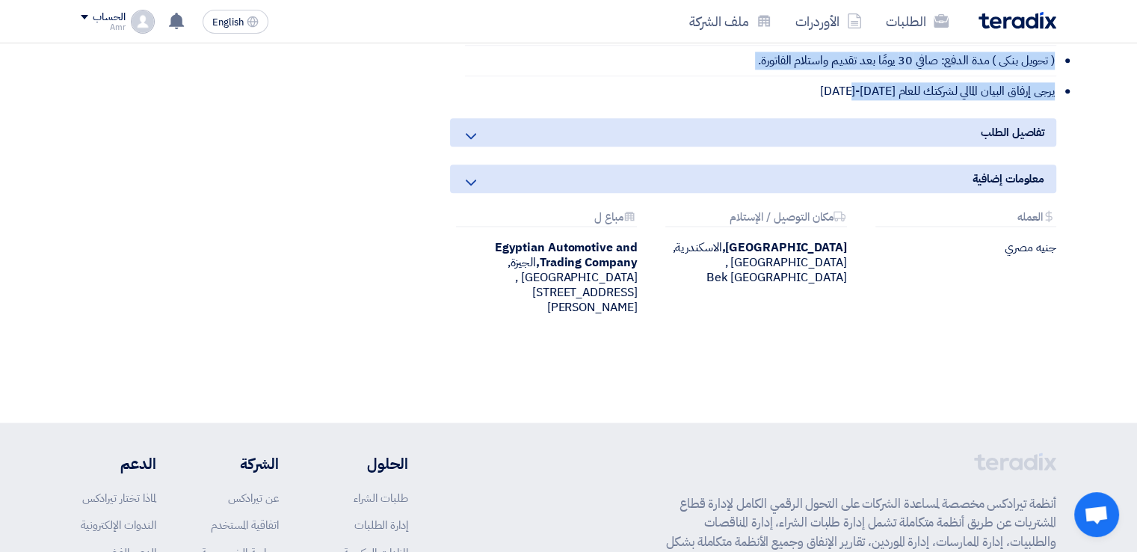
scroll to position [1922, 0]
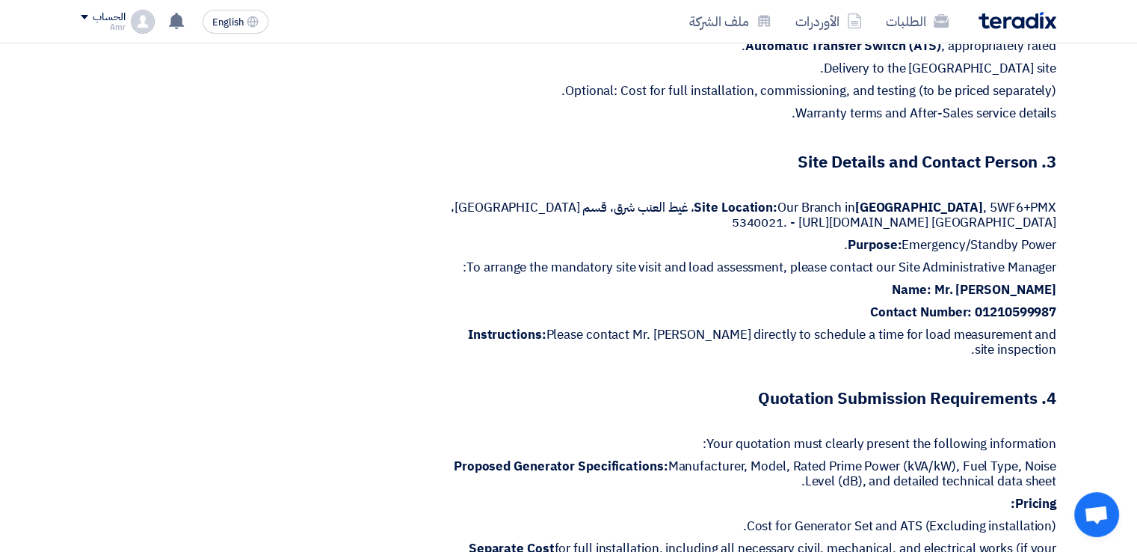
scroll to position [936, 0]
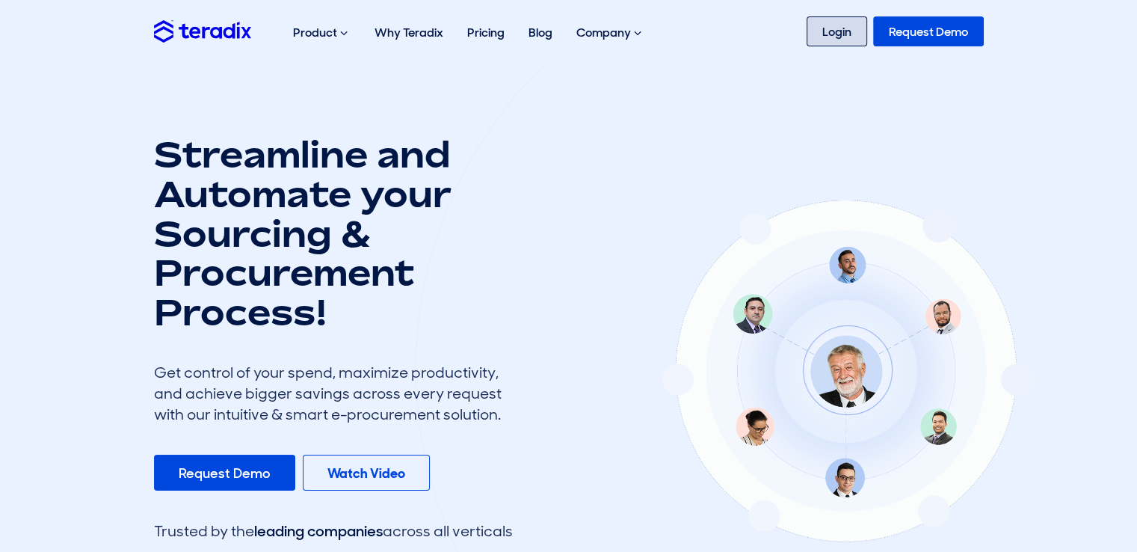
click at [827, 43] on link "Login" at bounding box center [836, 31] width 61 height 30
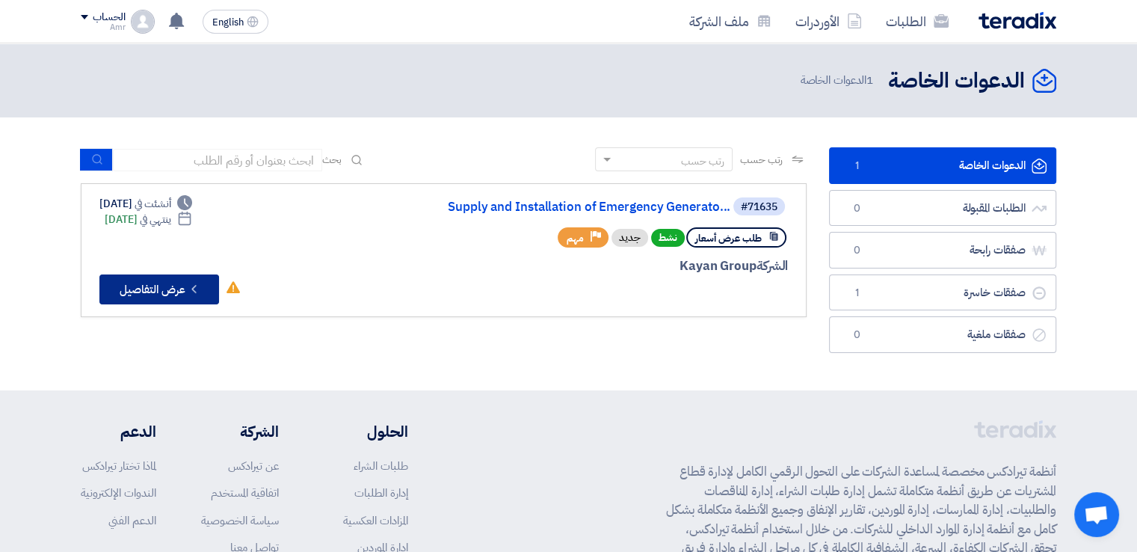
click at [170, 291] on button "Check details عرض التفاصيل" at bounding box center [159, 289] width 120 height 30
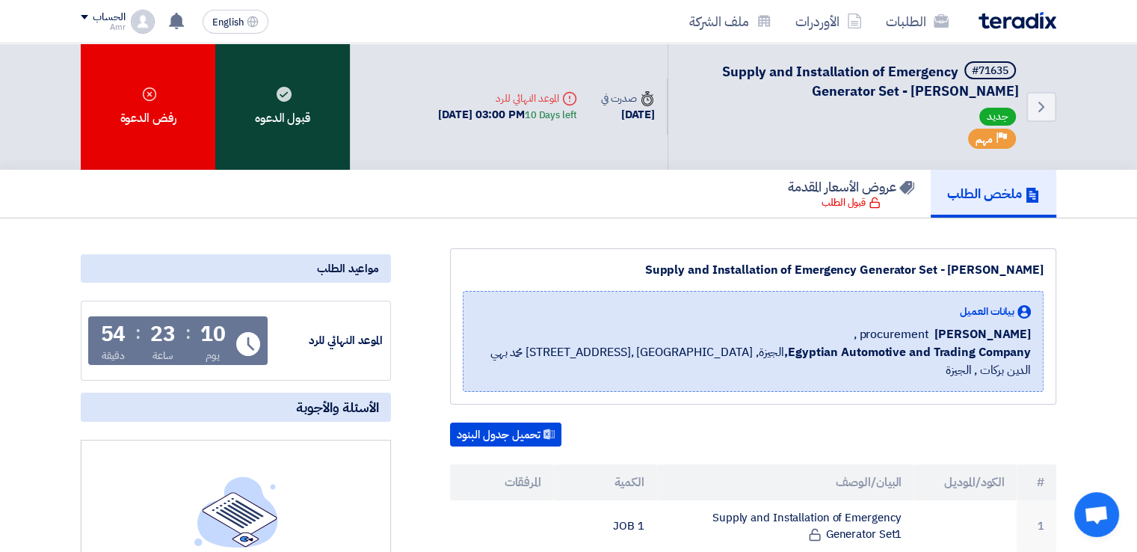
click at [303, 118] on div "قبول الدعوه" at bounding box center [282, 106] width 135 height 126
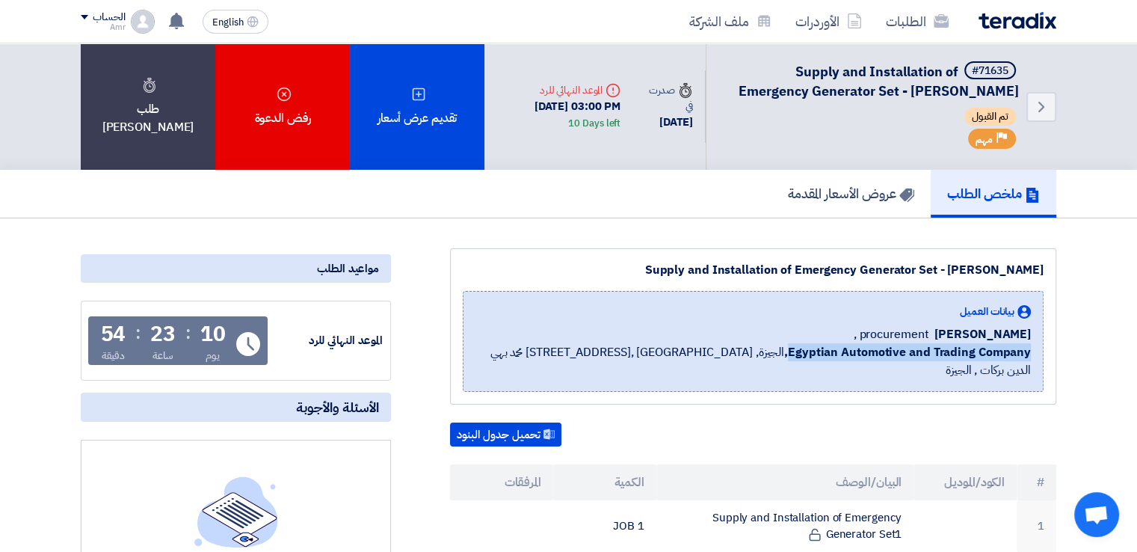
drag, startPoint x: 791, startPoint y: 368, endPoint x: 1031, endPoint y: 365, distance: 239.9
click at [1031, 365] on div "بيانات العميل George Azmy procurement , Egyptian Automotive and Trading Company…" at bounding box center [753, 341] width 581 height 101
copy b "Egyptian Automotive and Trading Company"
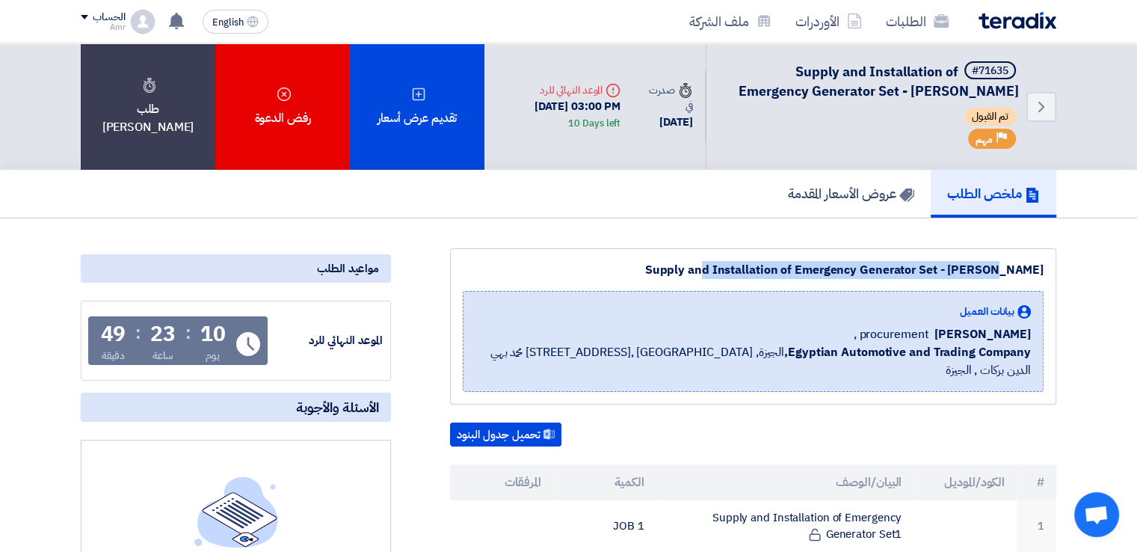
drag, startPoint x: 640, startPoint y: 286, endPoint x: 933, endPoint y: 288, distance: 293.0
click at [933, 279] on div "Supply and Installation of Emergency Generator Set - Alex Moharem Bek" at bounding box center [753, 270] width 581 height 18
copy div "Supply and Installation of Emergency Generator Set"
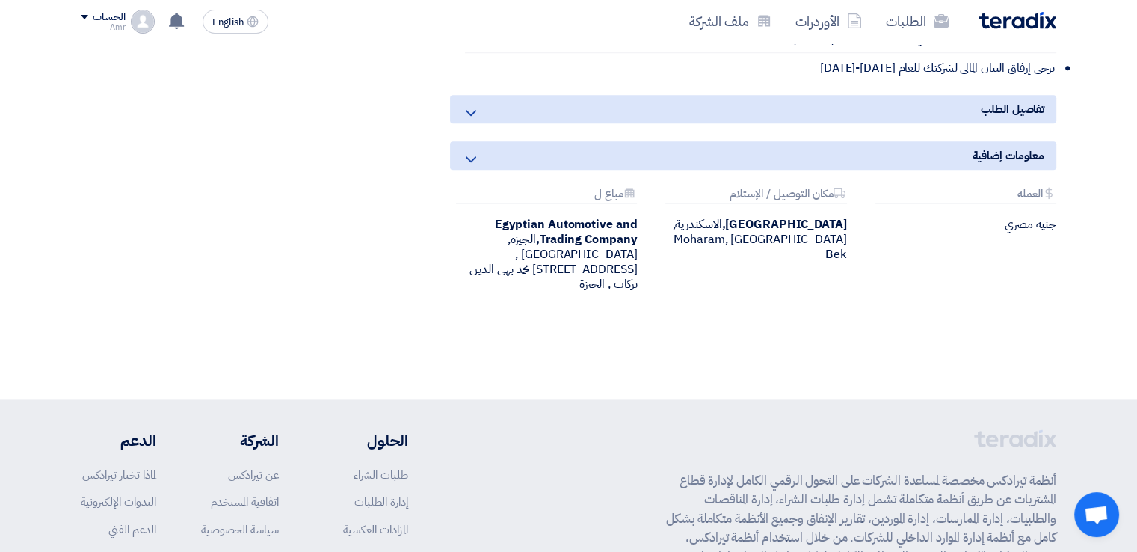
scroll to position [1943, 0]
